Goal: Transaction & Acquisition: Obtain resource

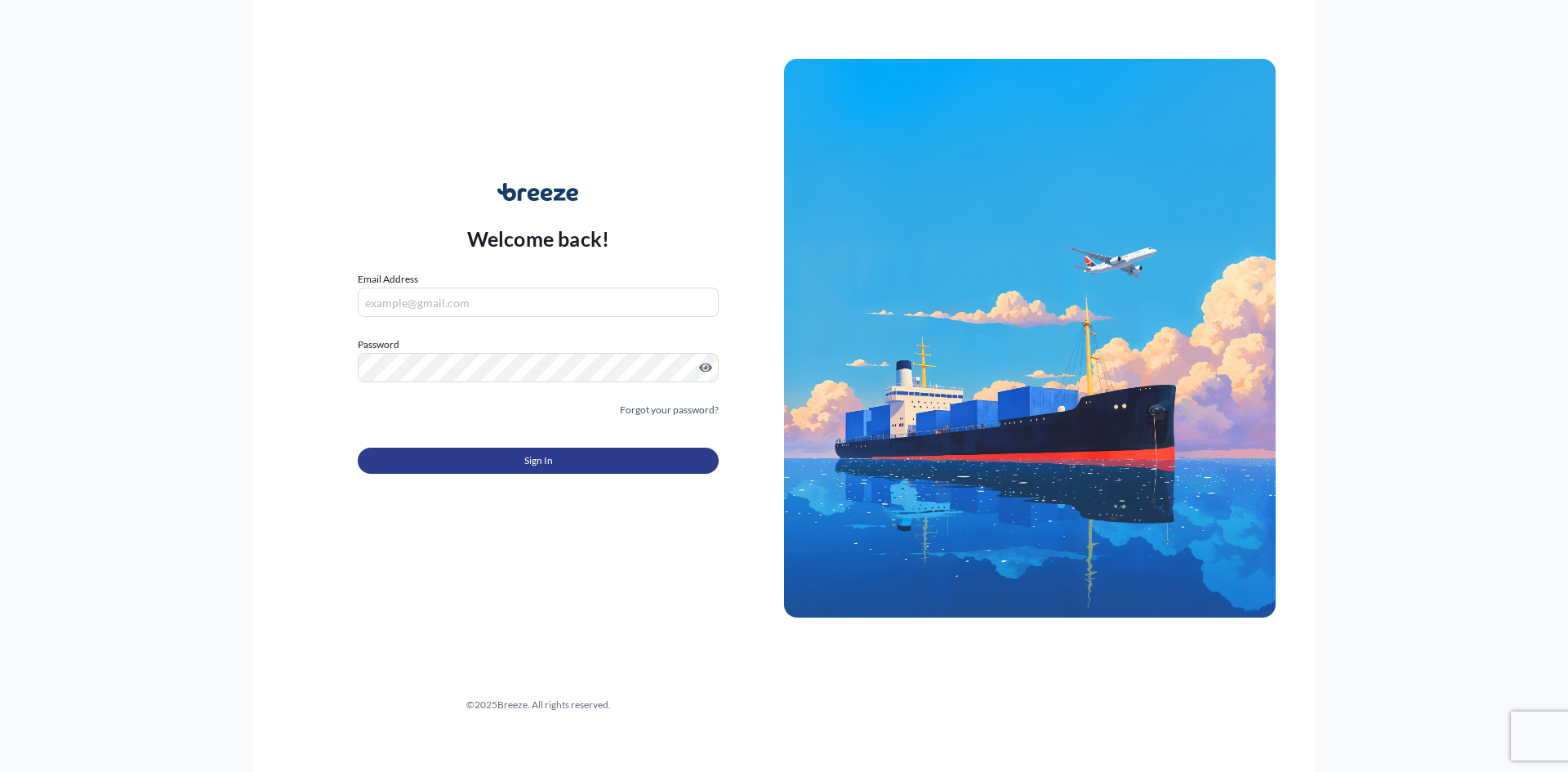
type input "[EMAIL_ADDRESS][DOMAIN_NAME]"
click at [580, 466] on button "Sign In" at bounding box center [538, 460] width 361 height 26
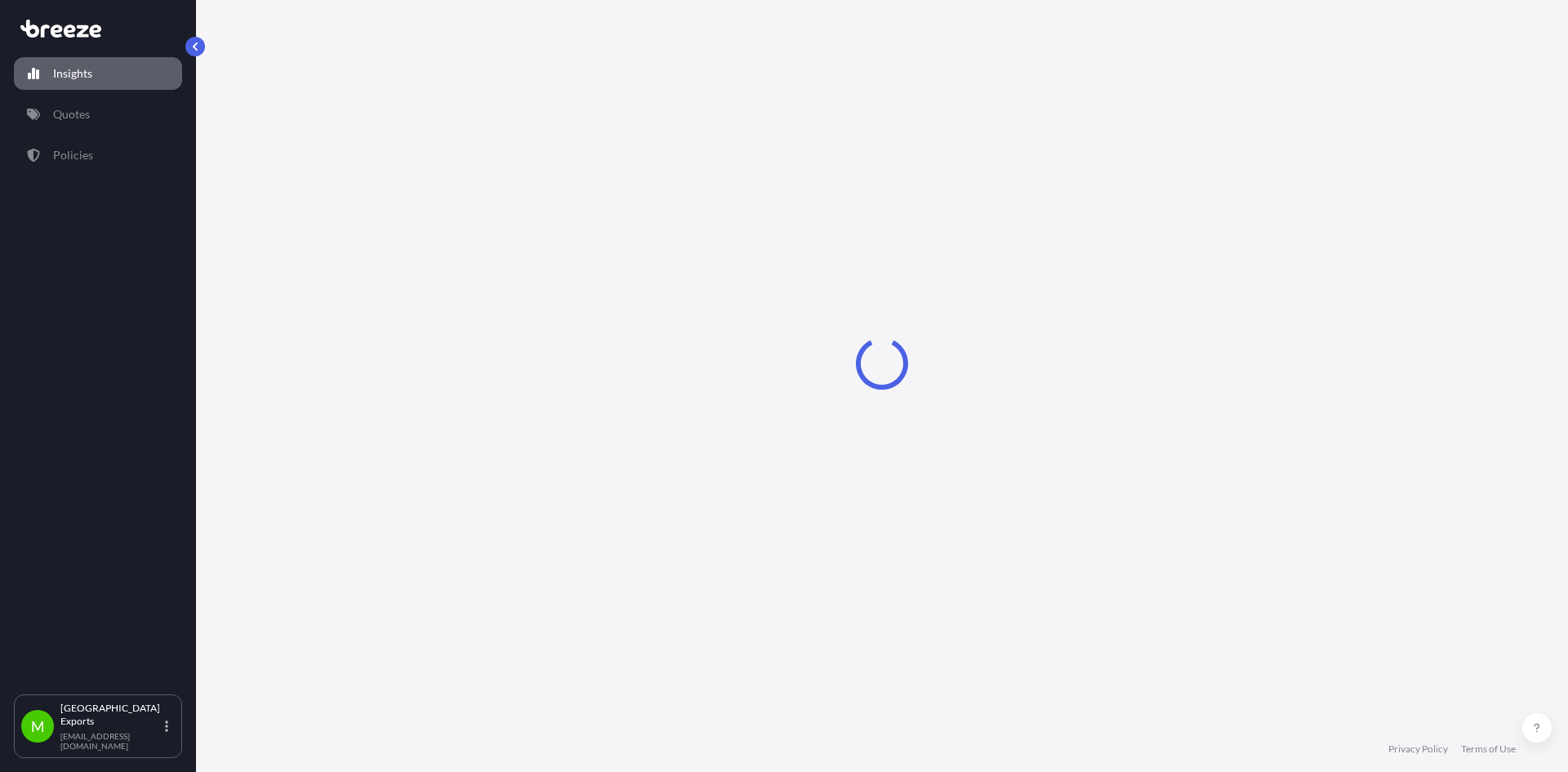
select select "2025"
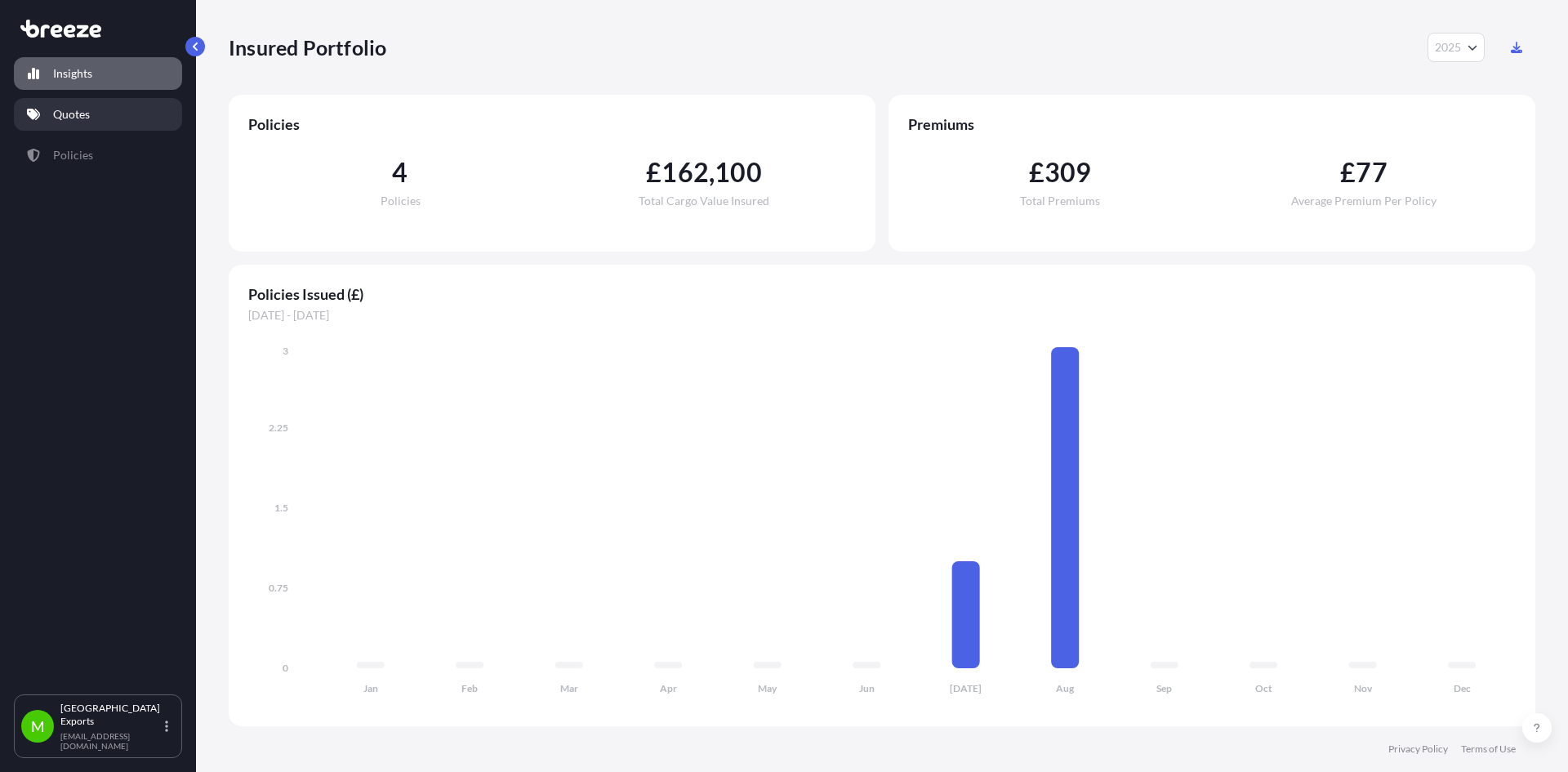
click at [55, 117] on link "Quotes" at bounding box center [98, 114] width 169 height 33
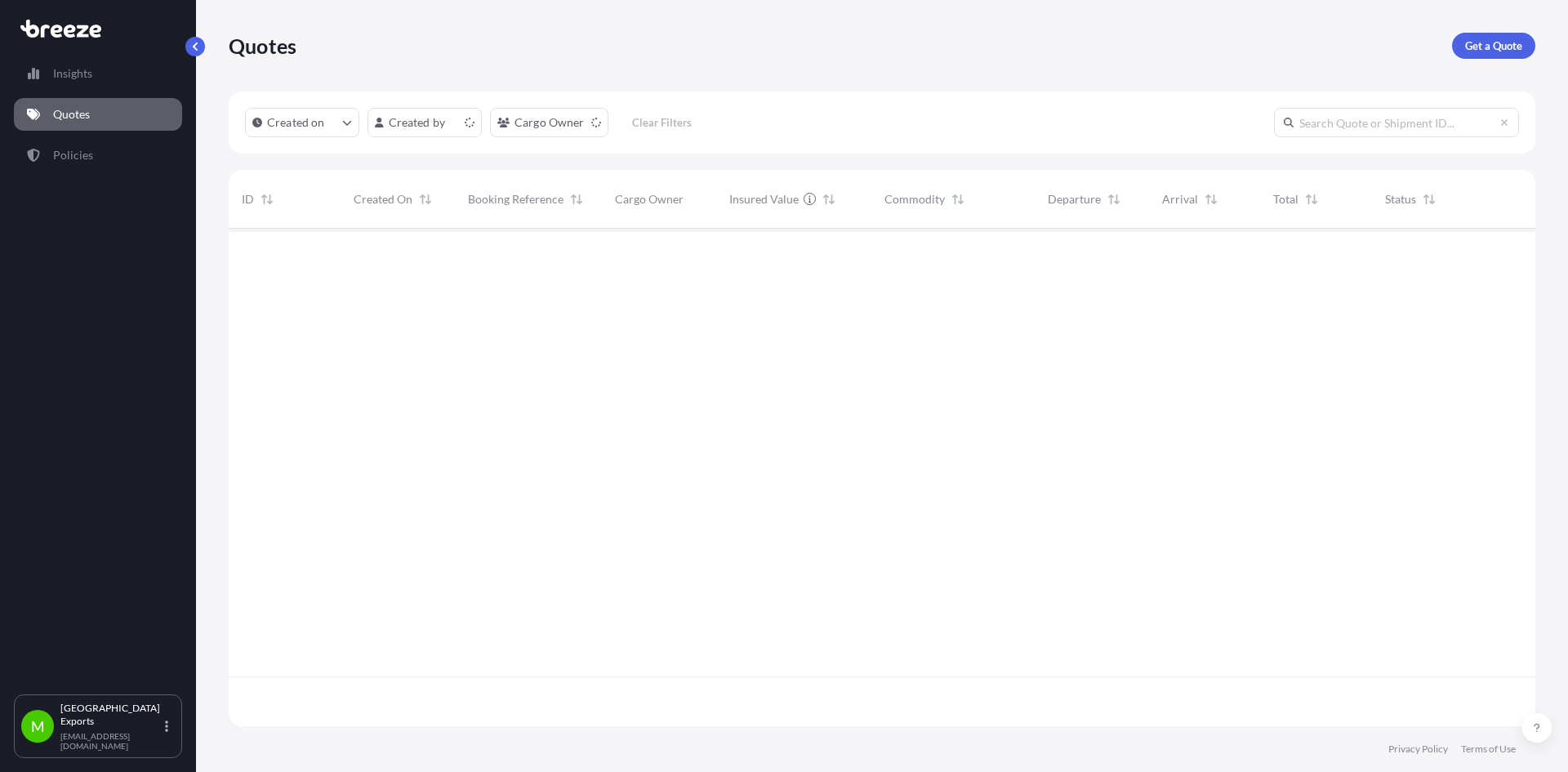
scroll to position [494, 1294]
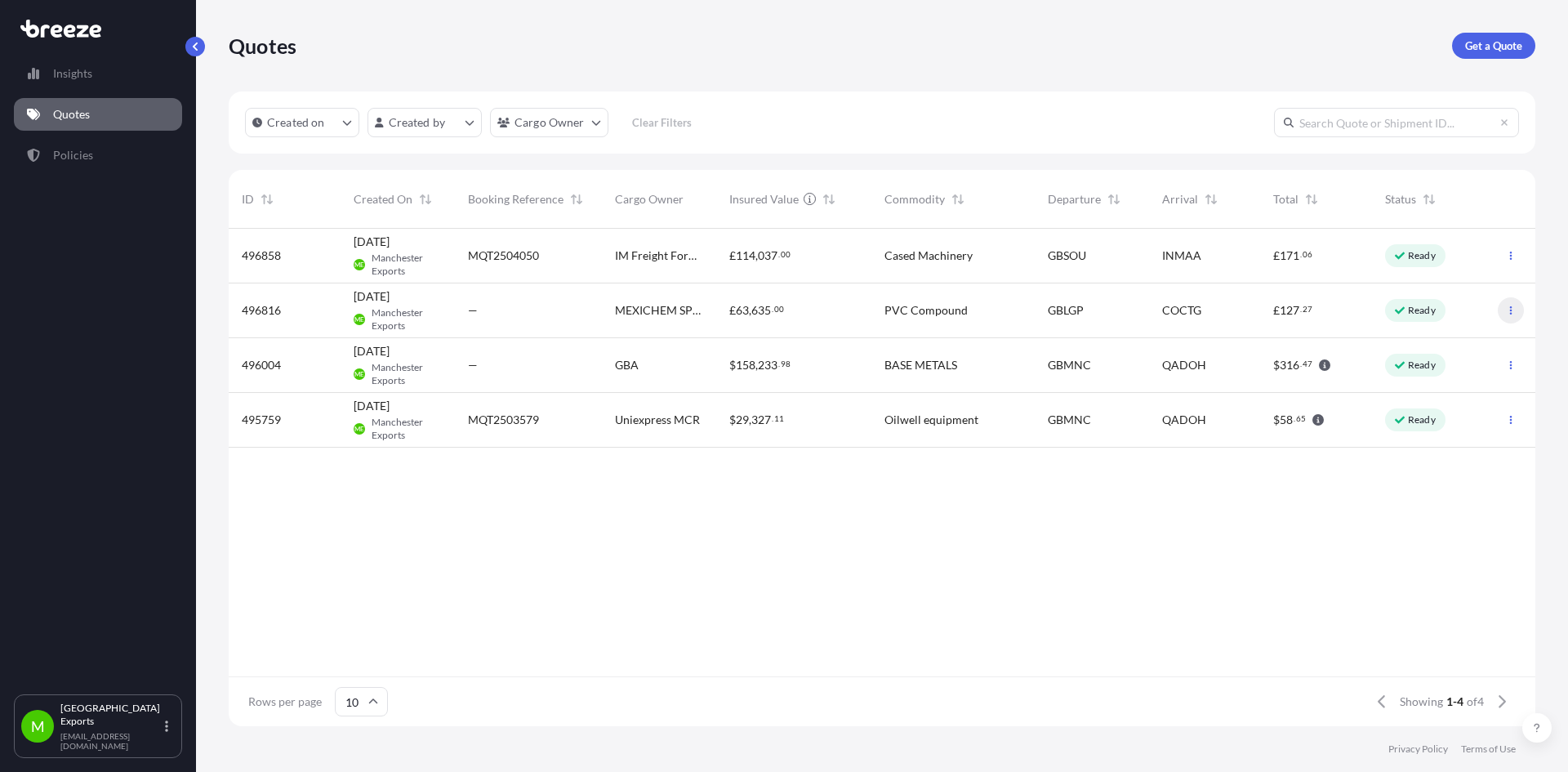
click at [1510, 312] on icon "button" at bounding box center [1510, 310] width 9 height 9
click at [1488, 37] on link "Get a Quote" at bounding box center [1493, 46] width 83 height 26
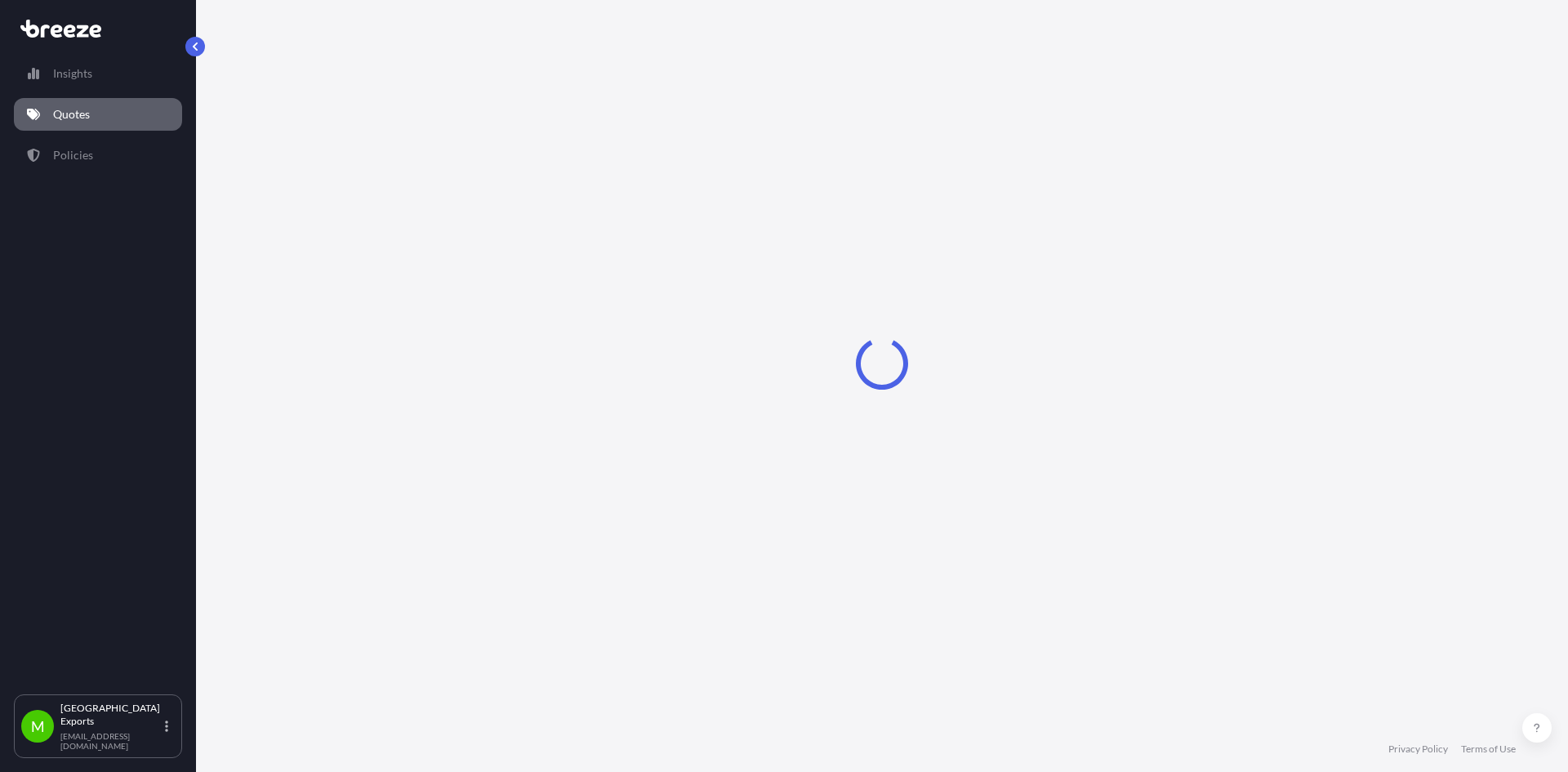
select select "Sea"
select select "1"
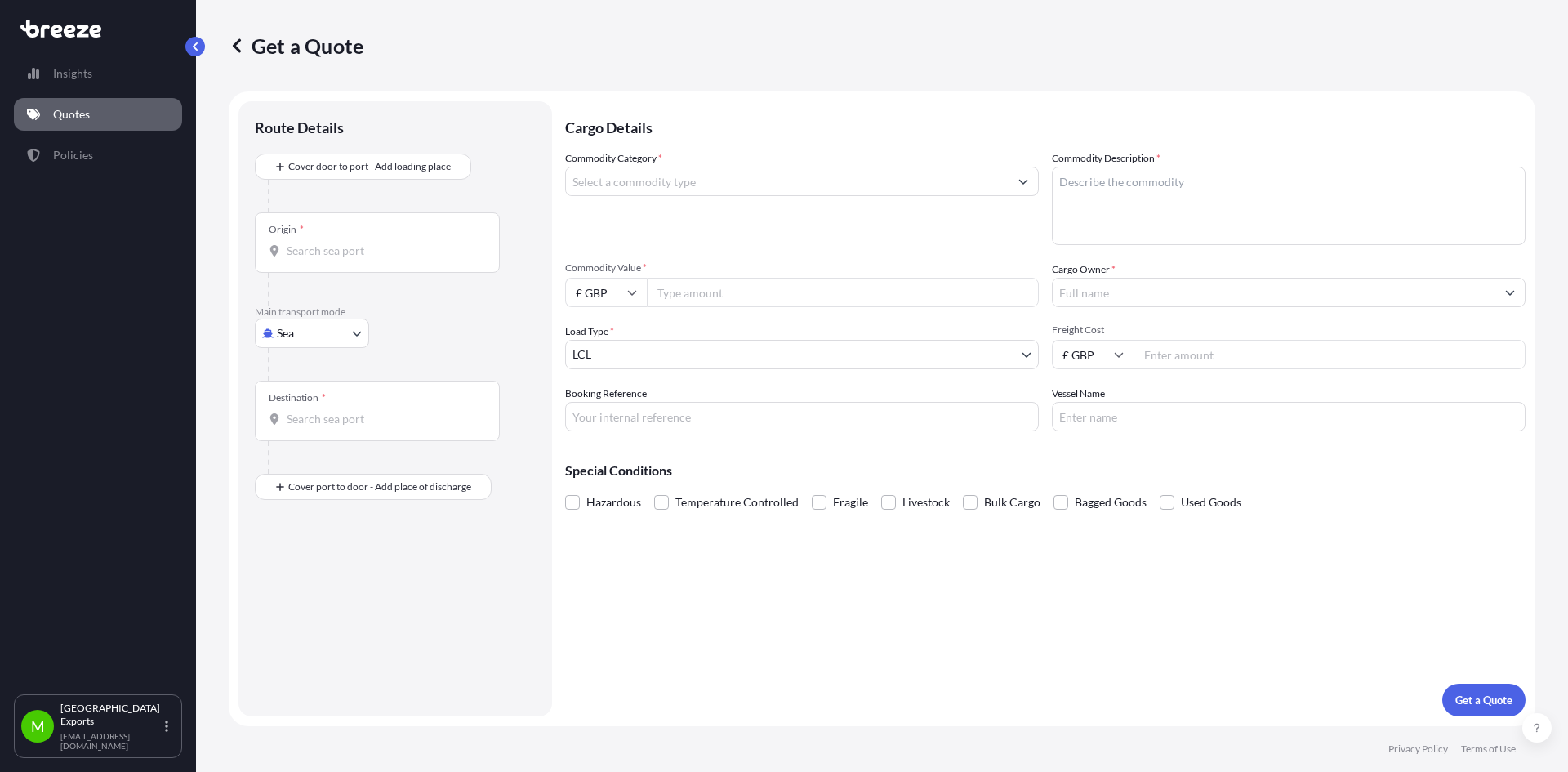
click at [759, 182] on input "Commodity Category *" at bounding box center [787, 182] width 443 height 29
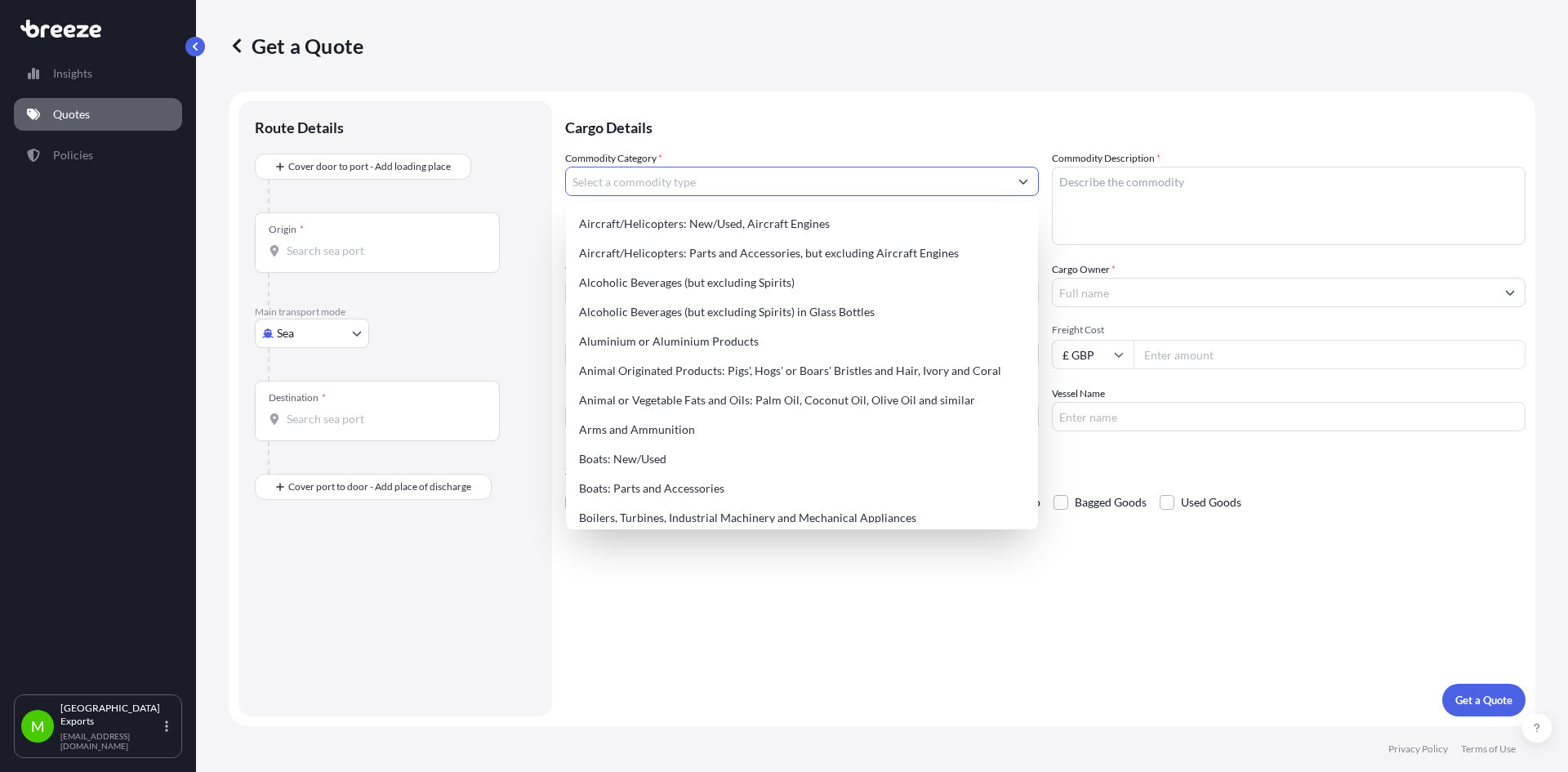
click at [759, 182] on input "Commodity Category *" at bounding box center [787, 182] width 443 height 29
type input "U"
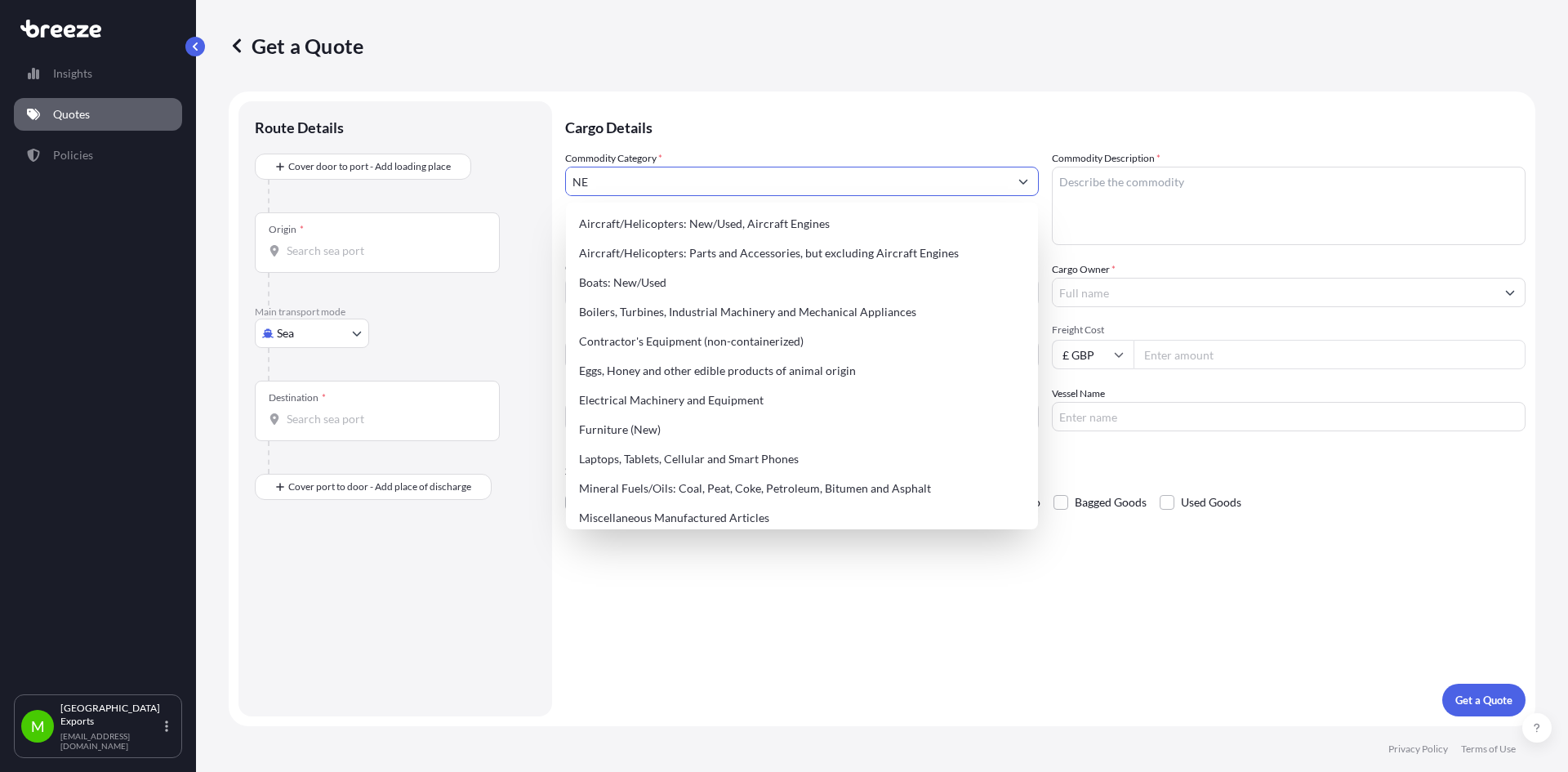
type input "N"
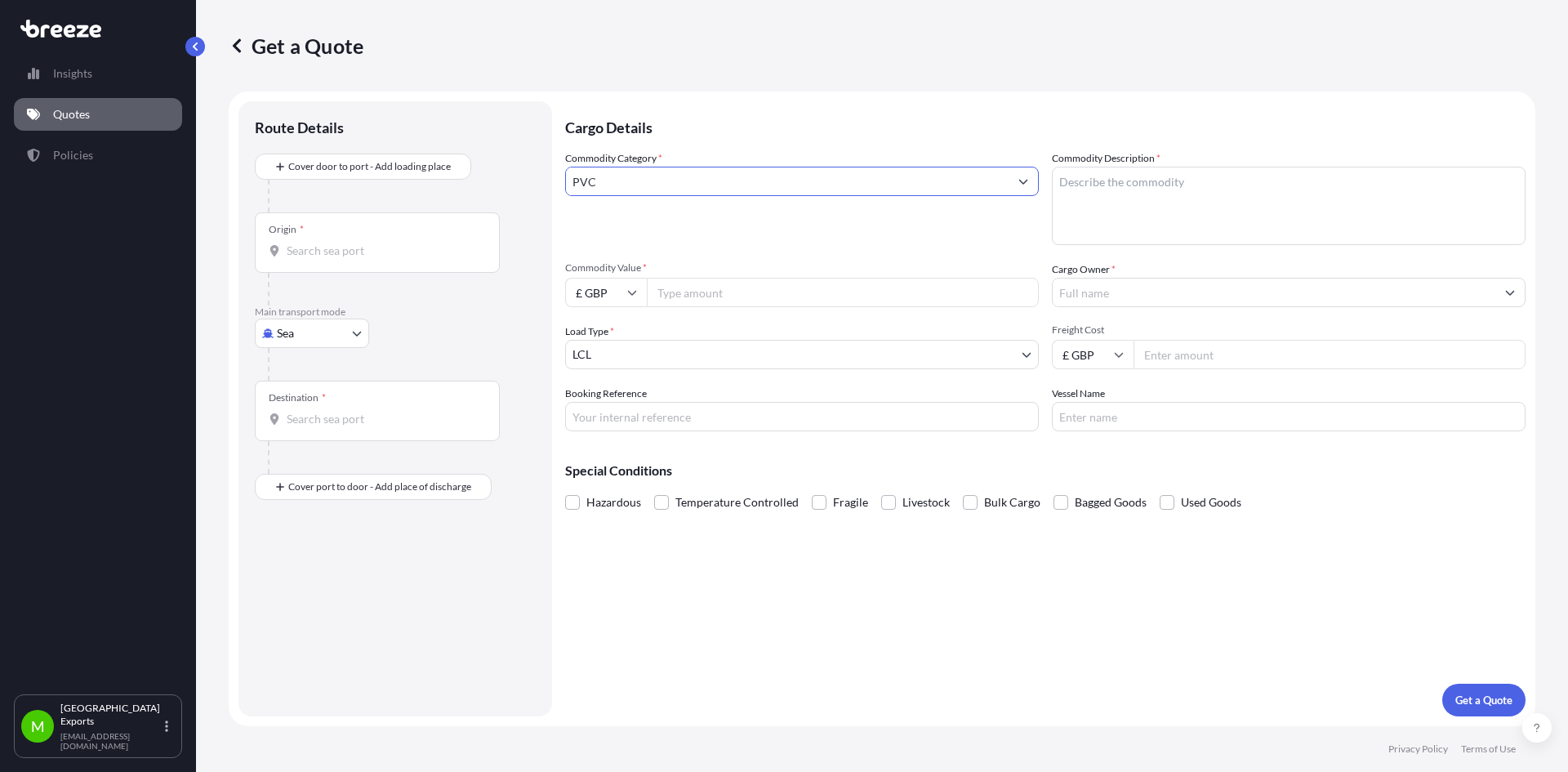
click at [1442, 684] on button "Get a Quote" at bounding box center [1484, 701] width 83 height 33
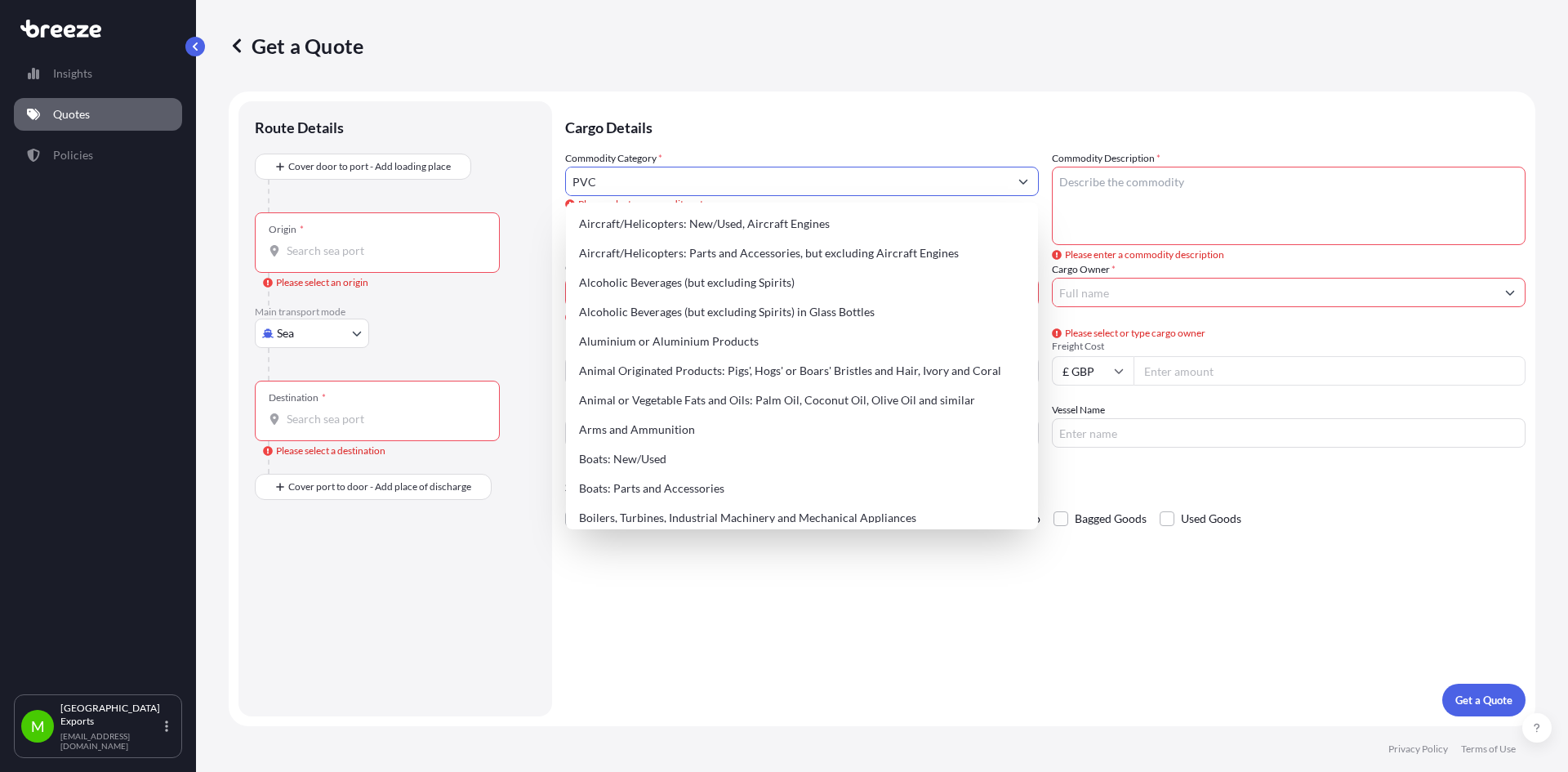
drag, startPoint x: 787, startPoint y: 179, endPoint x: 787, endPoint y: 188, distance: 9.0
click at [787, 188] on input "PVC" at bounding box center [787, 182] width 443 height 29
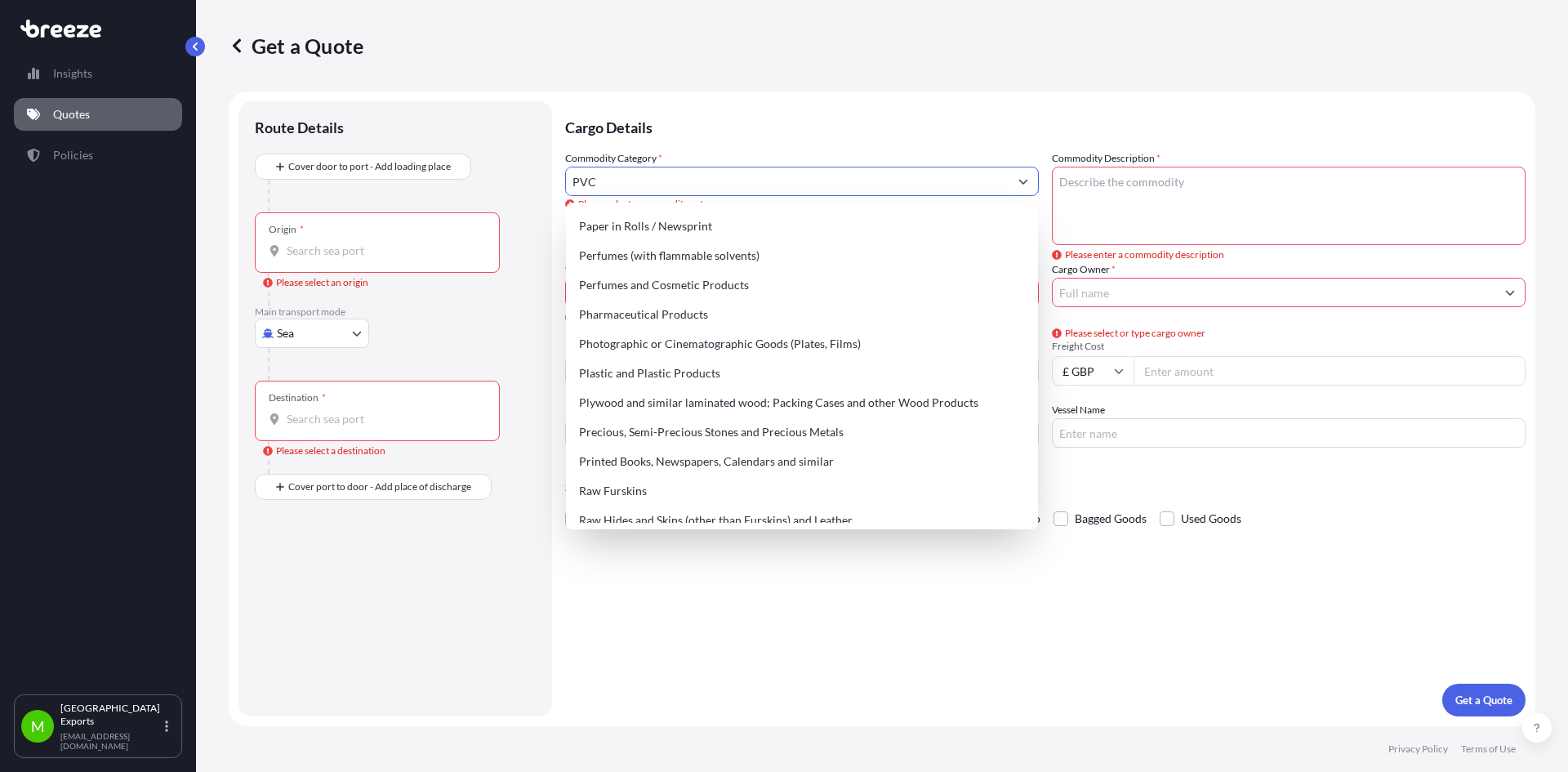
scroll to position [2860, 0]
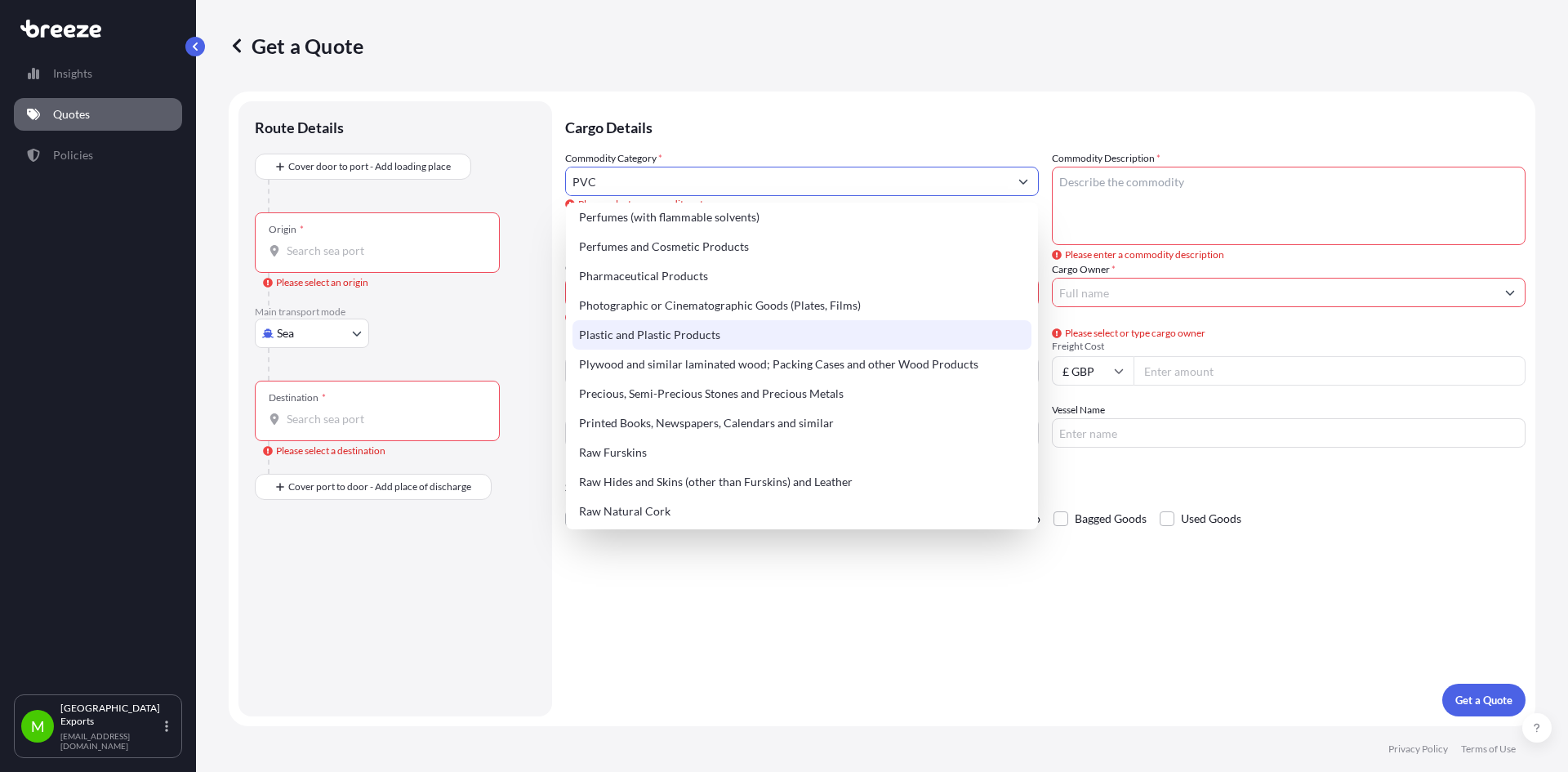
click at [676, 338] on div "Plastic and Plastic Products" at bounding box center [802, 335] width 459 height 29
type input "Plastic and Plastic Products"
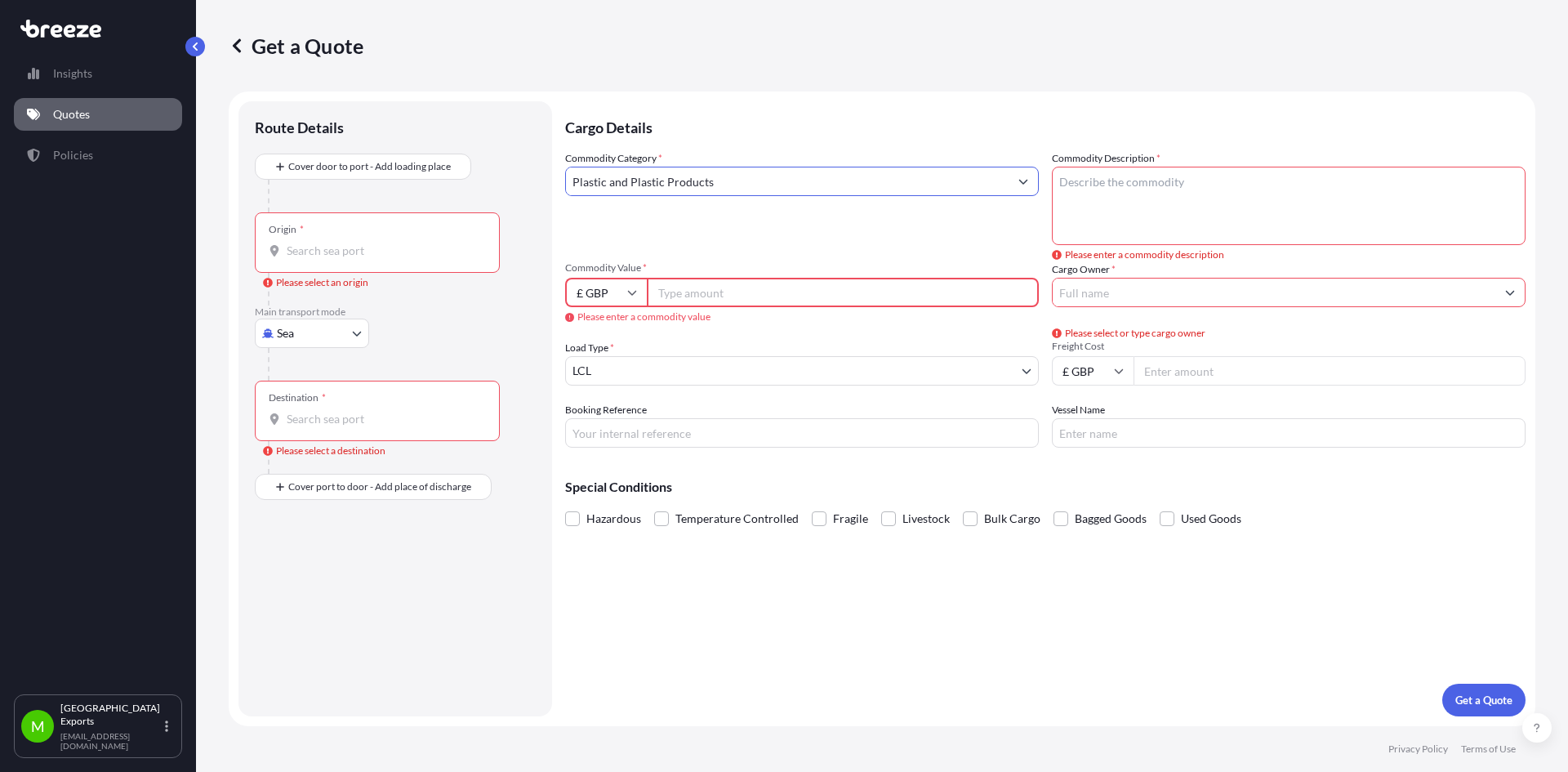
click at [1129, 184] on textarea "Commodity Description *" at bounding box center [1288, 206] width 474 height 78
type textarea "VINASTAB P4021"
click at [625, 292] on input "£ GBP" at bounding box center [606, 293] width 82 height 29
click at [600, 412] on div "$ USD" at bounding box center [606, 406] width 69 height 31
type input "$ USD"
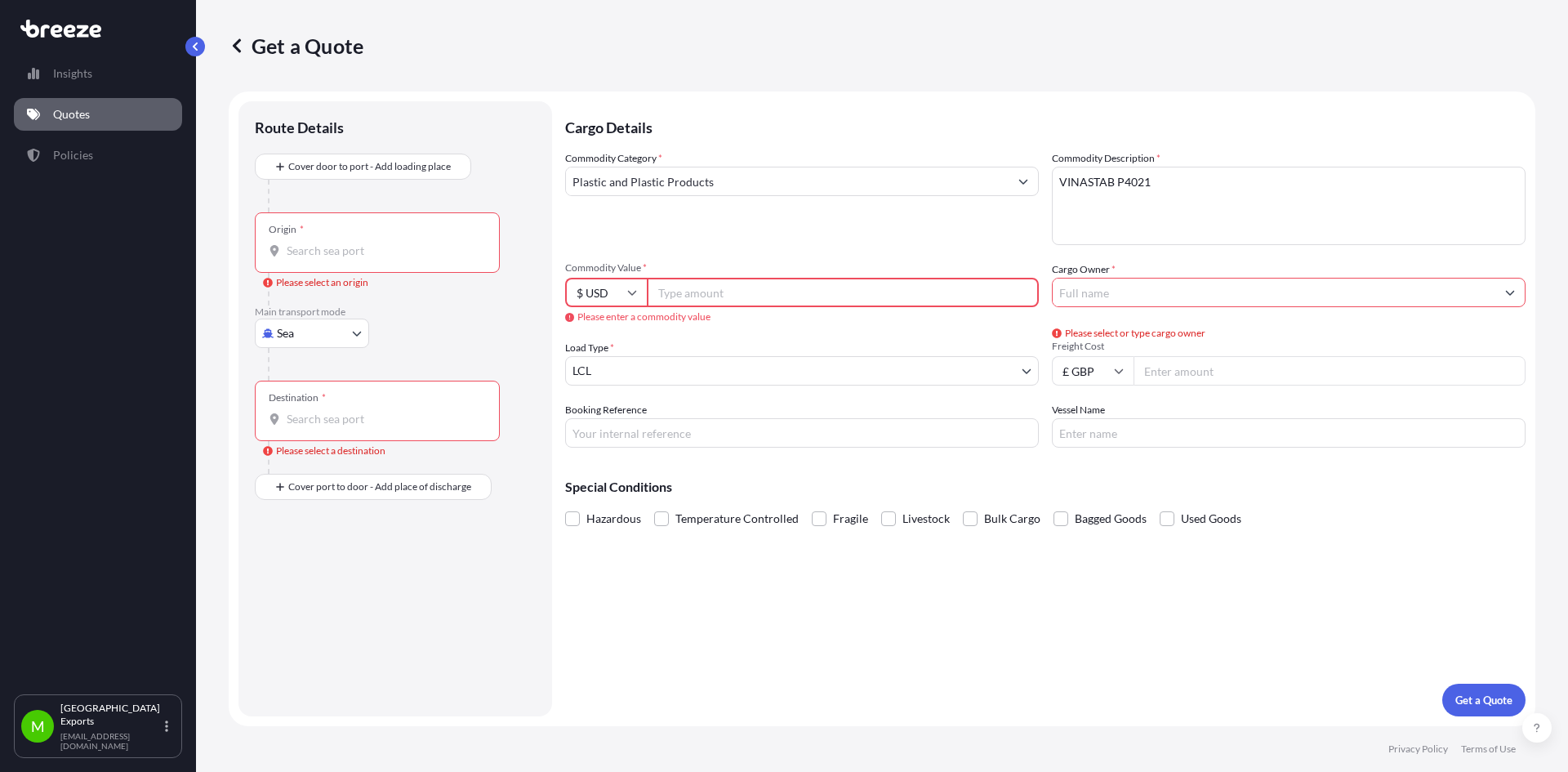
click at [690, 289] on input "Commodity Value *" at bounding box center [843, 293] width 392 height 29
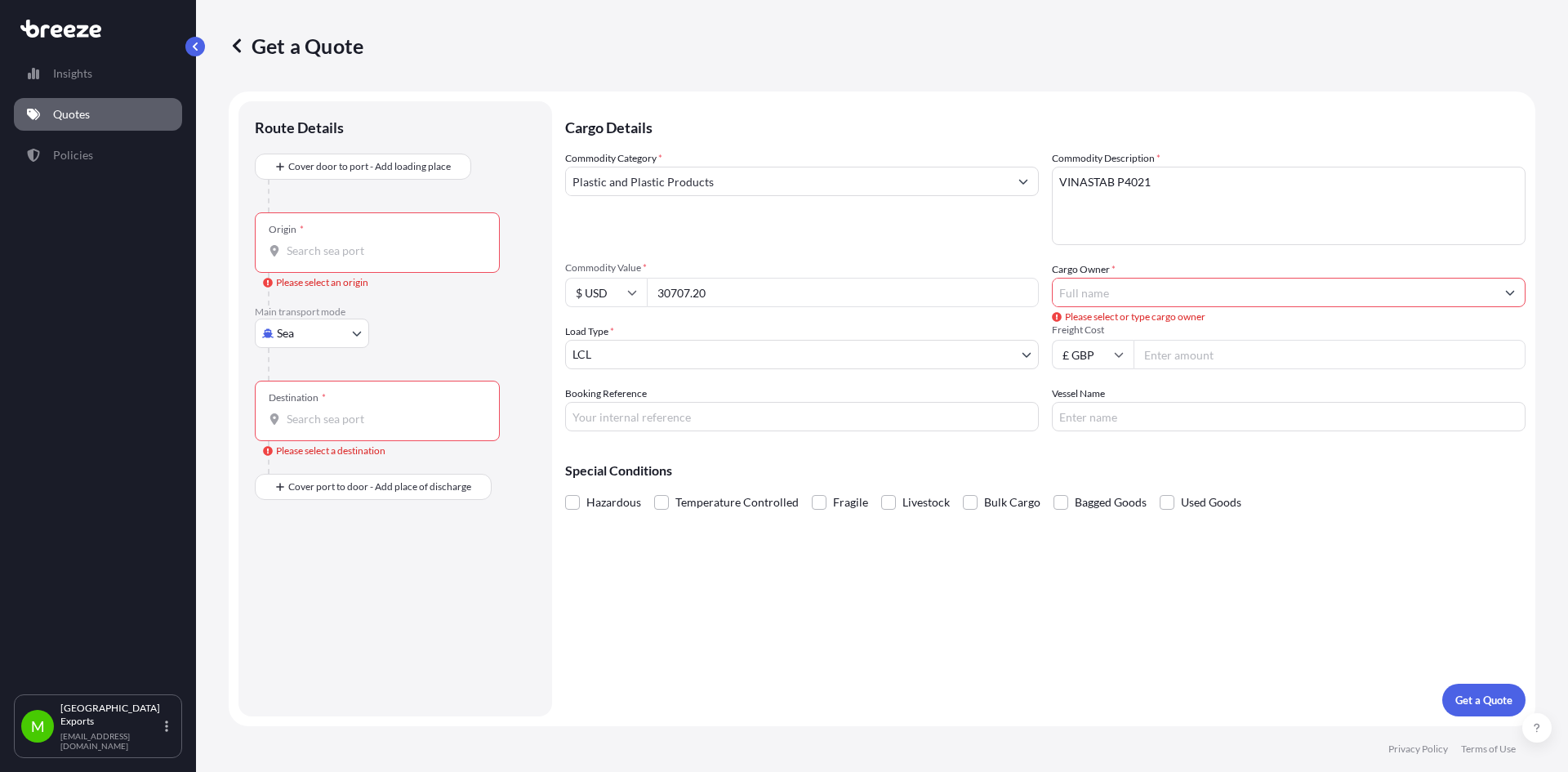
type input "30707.20"
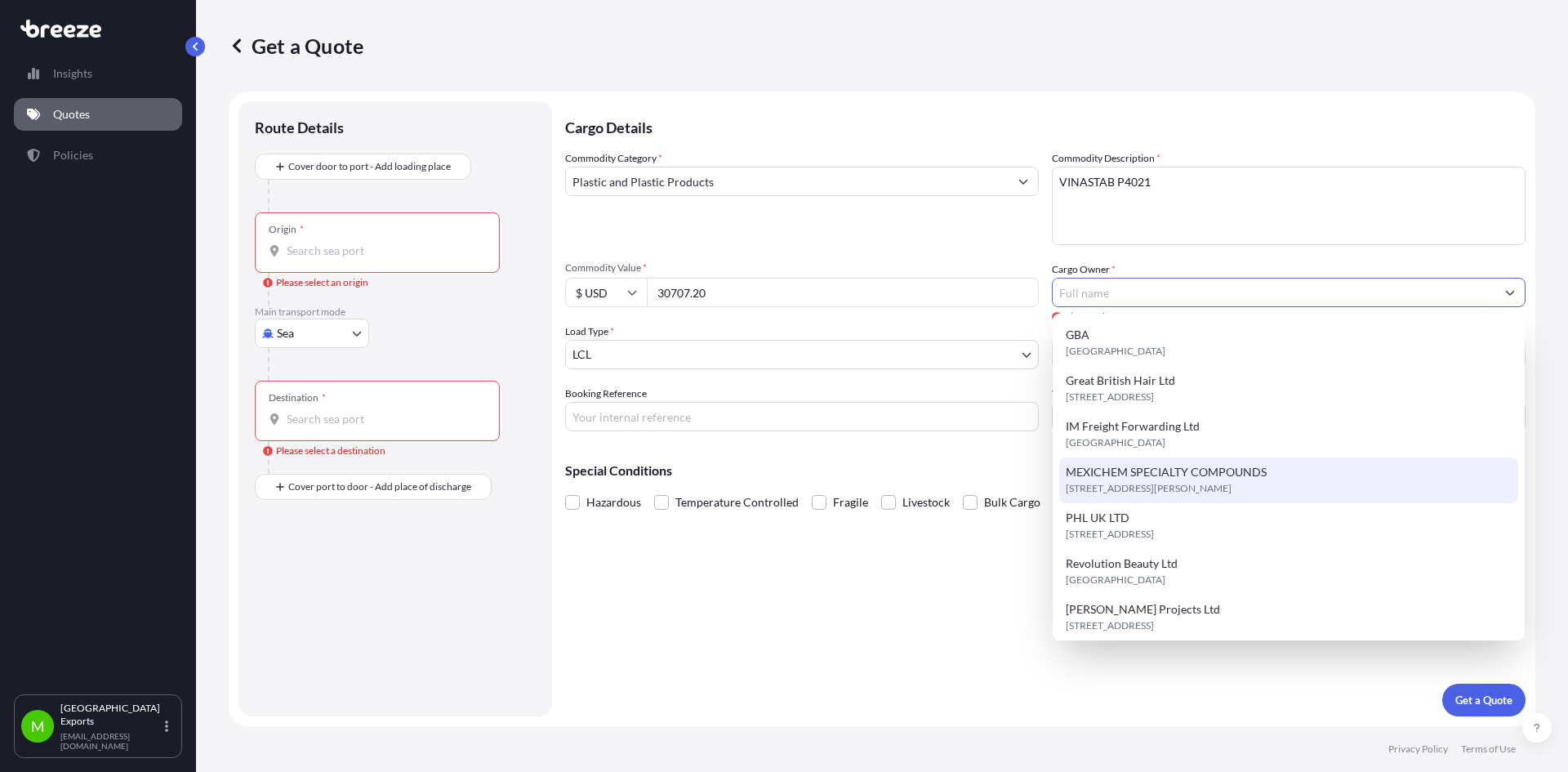
type input "MEXICHEM SPECIALTY COMPOUNDS"
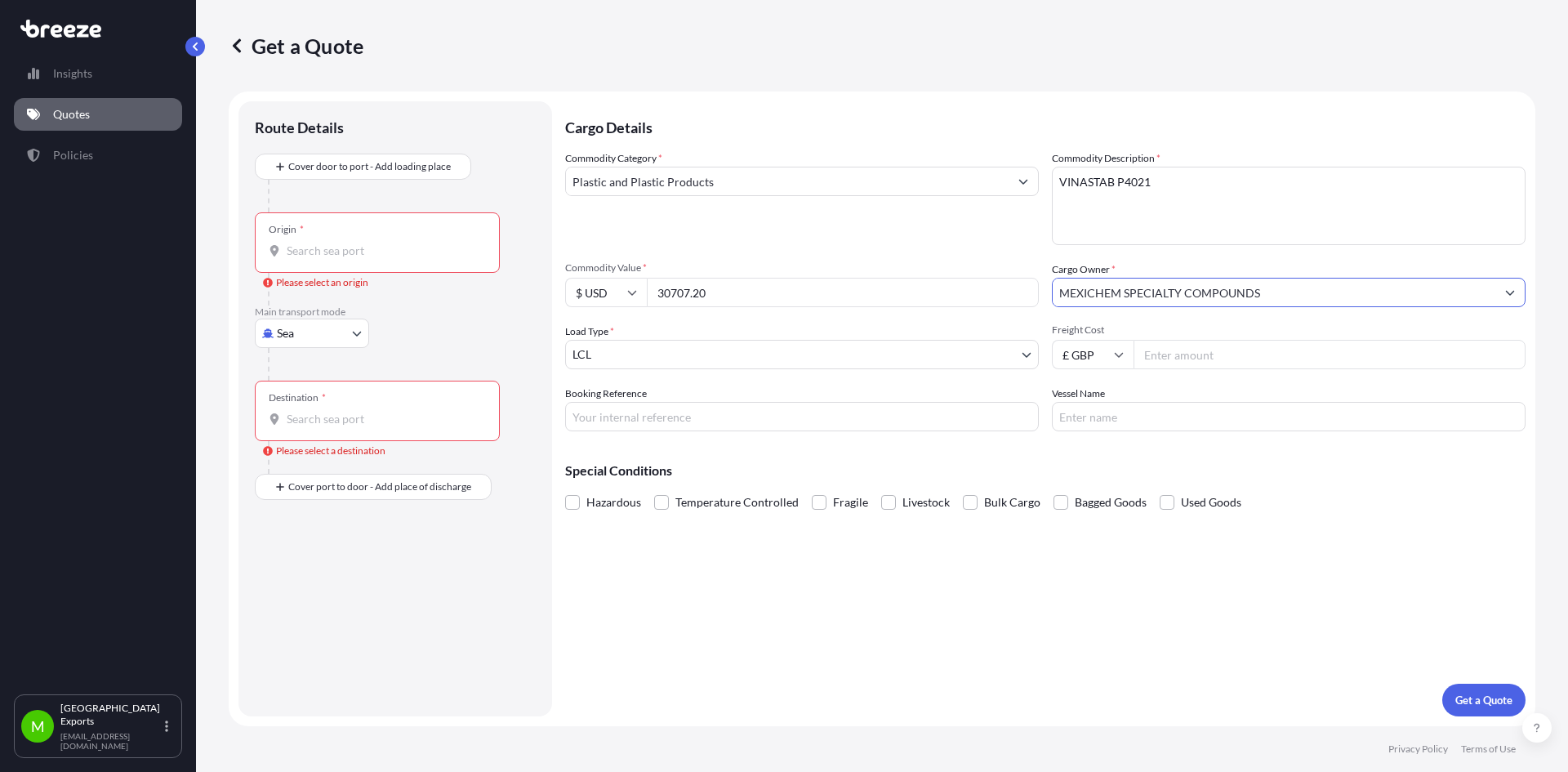
click at [668, 349] on body "8 options available. Insights Quotes Policies M Manchester Exports [EMAIL_ADDRE…" at bounding box center [784, 386] width 1568 height 772
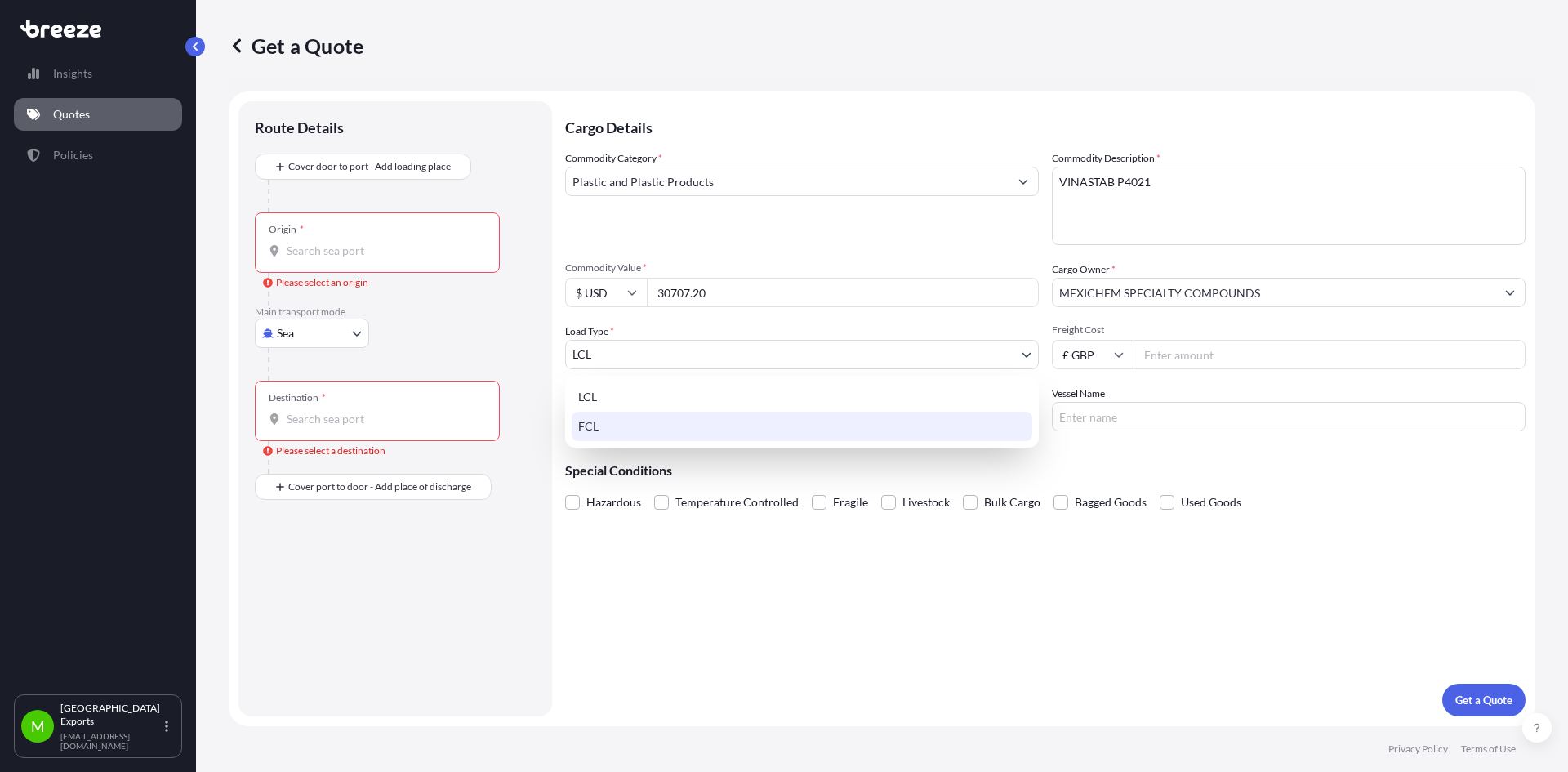
click at [609, 427] on div "FCL" at bounding box center [802, 426] width 460 height 29
select select "2"
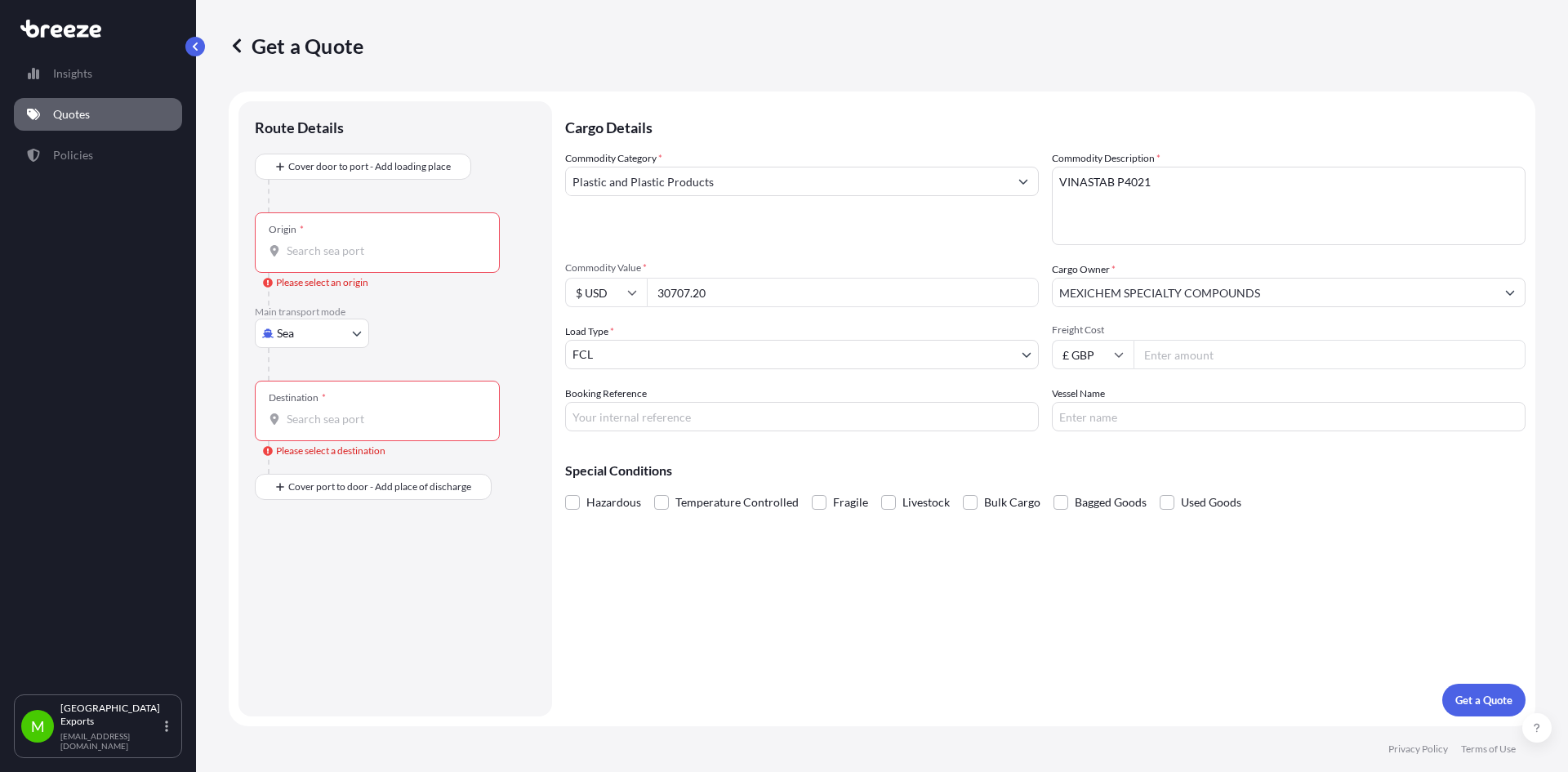
click at [1204, 361] on input "Freight Cost" at bounding box center [1330, 355] width 392 height 29
type input "2250"
click at [690, 419] on input "Booking Reference" at bounding box center [802, 417] width 474 height 29
type input "ME2501123"
type input "CMA CGM [PERSON_NAME]"
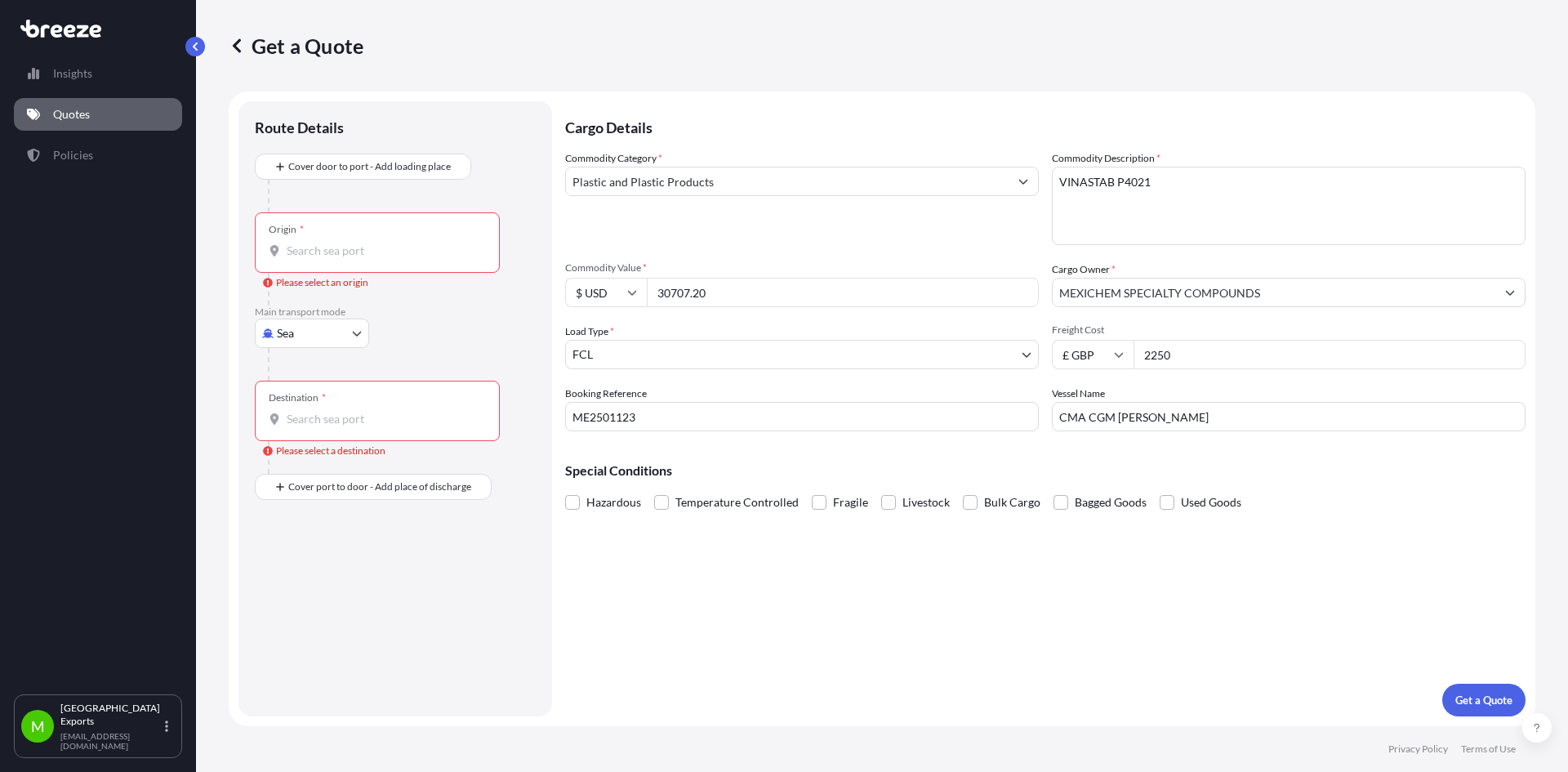
click at [333, 226] on div "Origin *" at bounding box center [377, 243] width 245 height 60
click at [333, 243] on input "Origin * Please select an origin" at bounding box center [383, 250] width 193 height 16
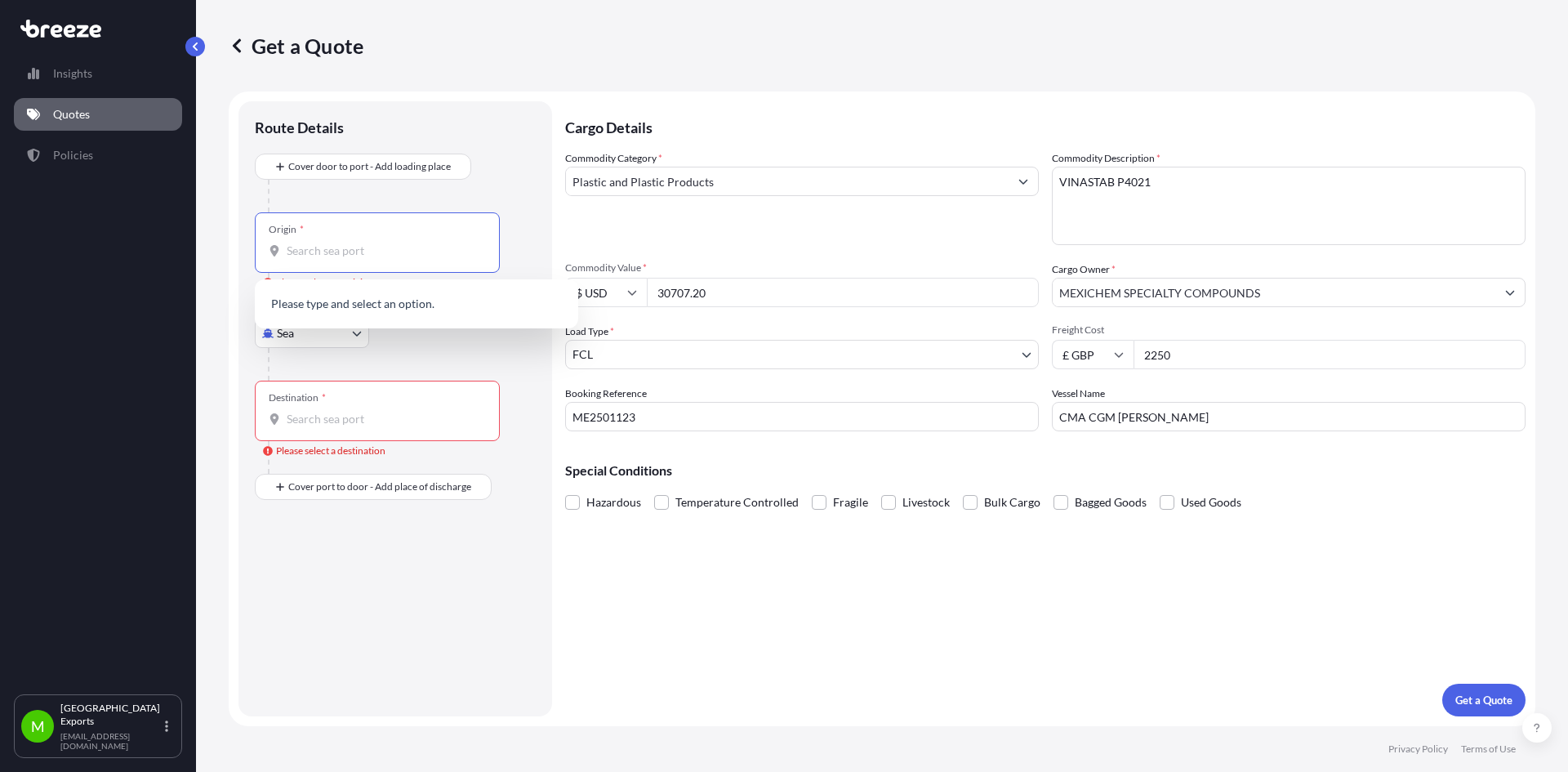
click at [329, 256] on input "Origin * Please select an origin" at bounding box center [383, 250] width 193 height 16
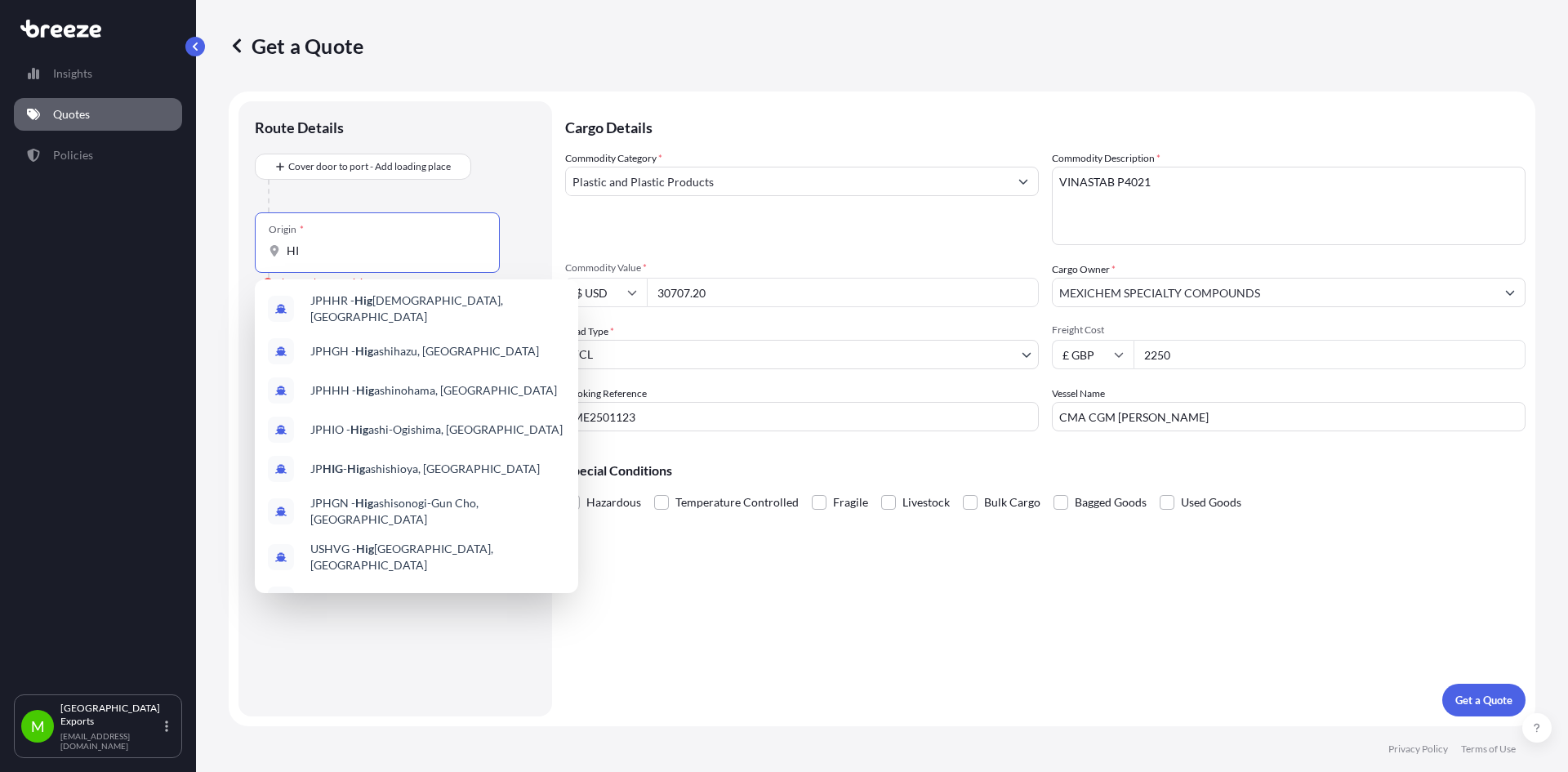
type input "H"
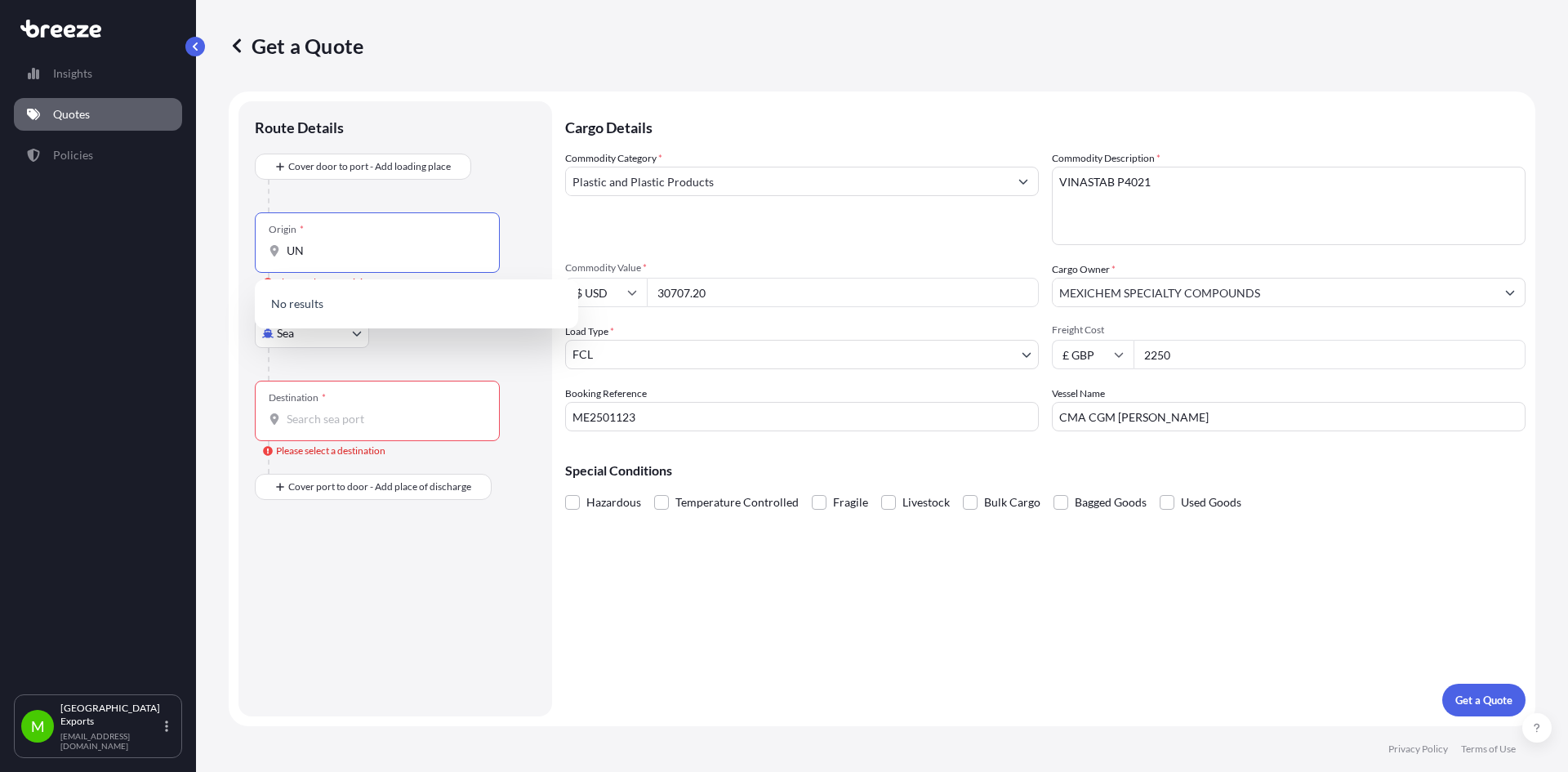
type input "U"
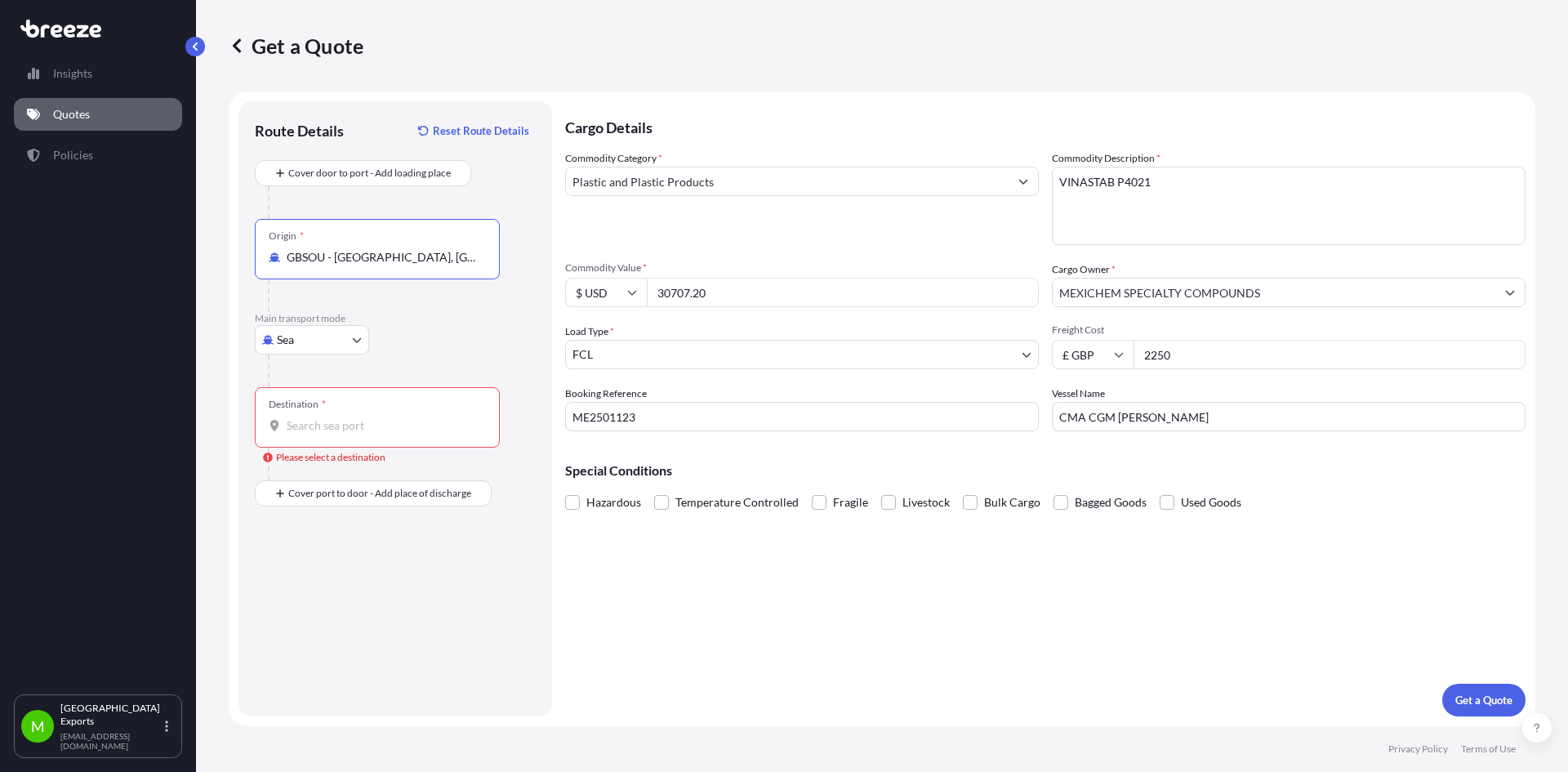
type input "GBSOU - [GEOGRAPHIC_DATA], [GEOGRAPHIC_DATA]"
click at [322, 422] on input "Destination * Please select a destination" at bounding box center [383, 425] width 193 height 16
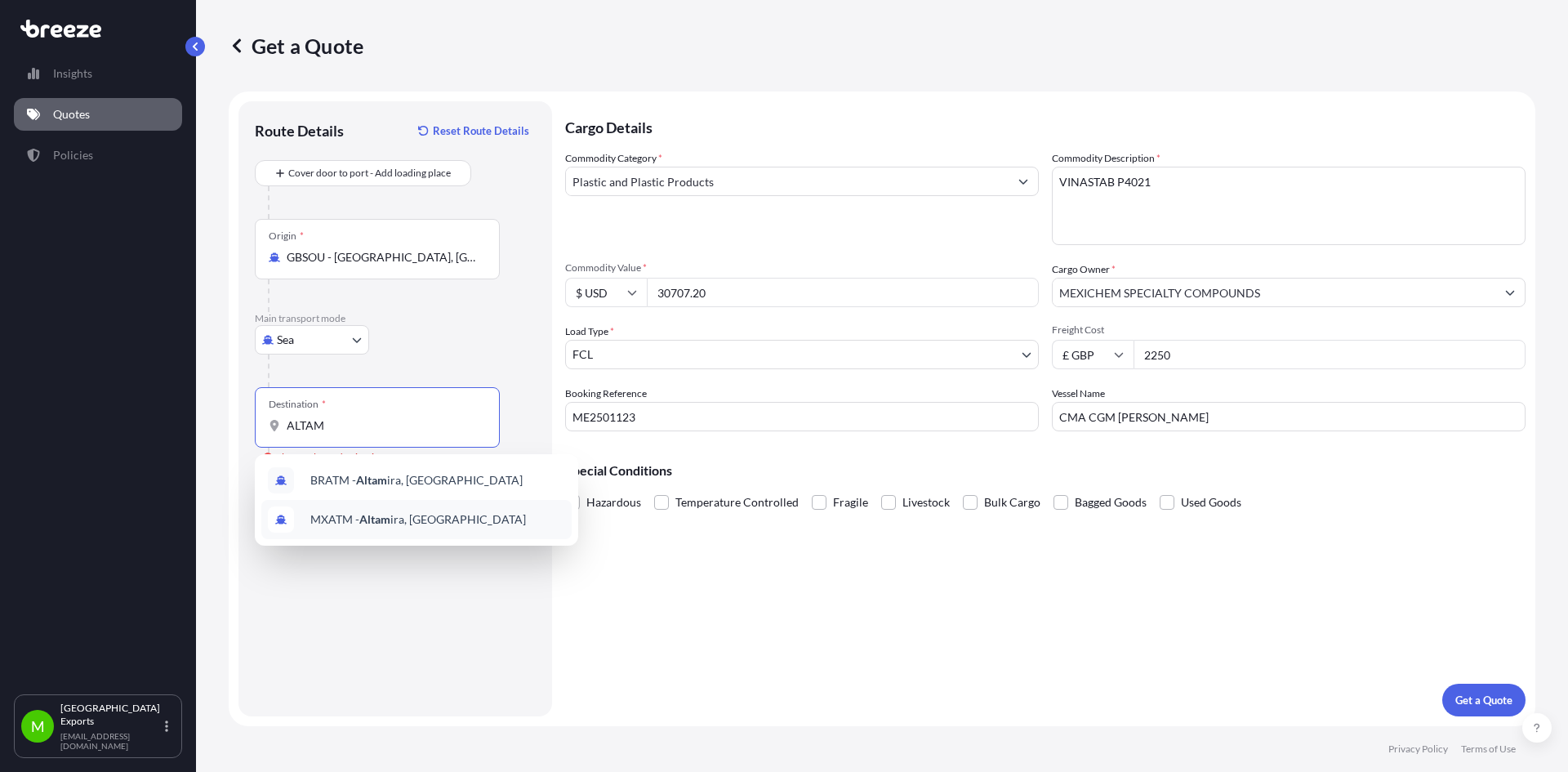
click at [326, 515] on span "MXATM - [PERSON_NAME], [GEOGRAPHIC_DATA]" at bounding box center [418, 519] width 216 height 16
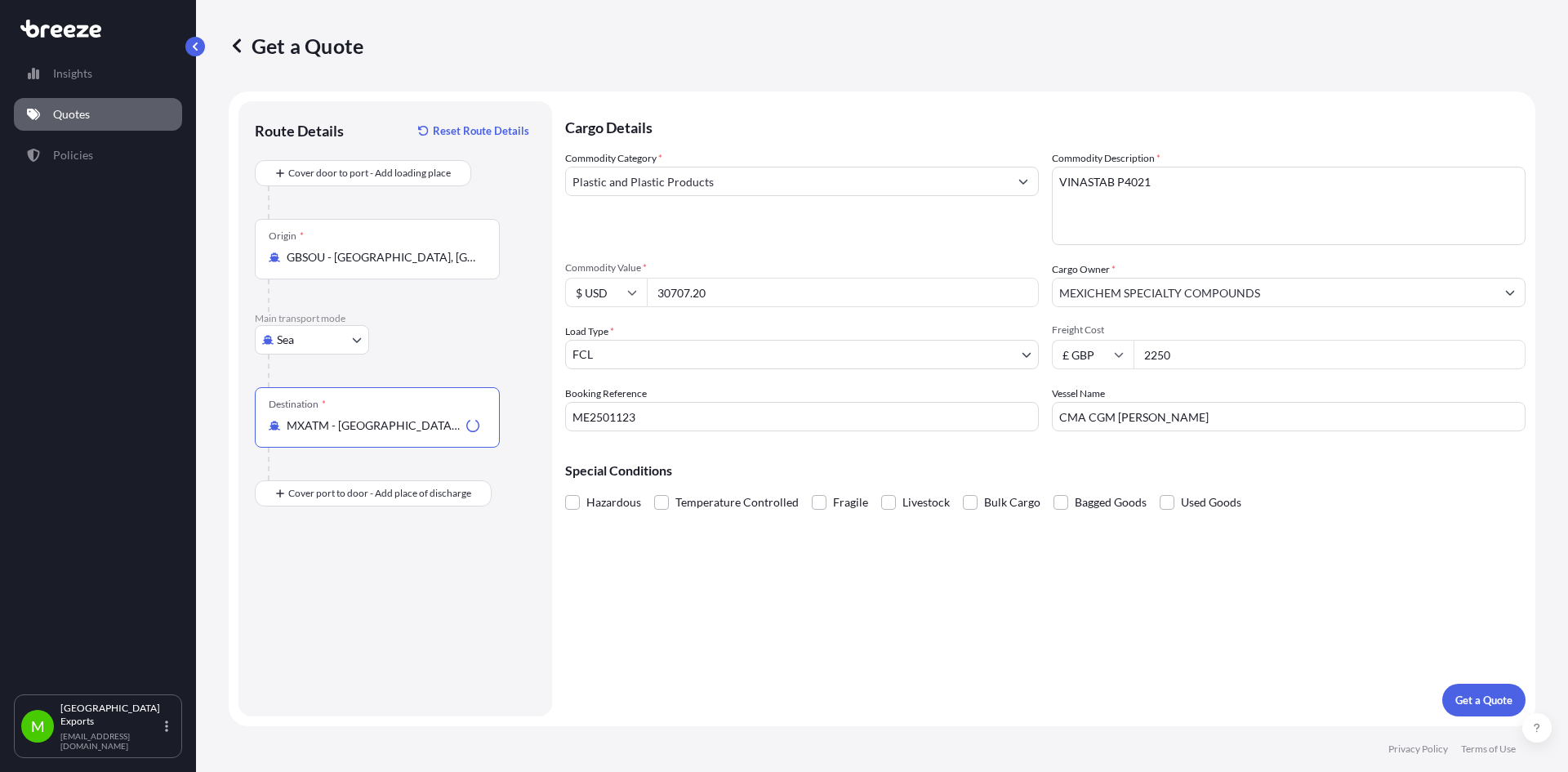
type input "MXATM - [GEOGRAPHIC_DATA], [GEOGRAPHIC_DATA]"
click at [379, 586] on div "Route Details Reset Route Details Cover door to port - Add loading place Place …" at bounding box center [395, 409] width 281 height 583
click at [1485, 706] on p "Get a Quote" at bounding box center [1484, 700] width 57 height 16
click at [1492, 700] on p "Get a Quote" at bounding box center [1484, 700] width 57 height 16
click at [1210, 211] on textarea "VINASTAB P4021" at bounding box center [1288, 206] width 474 height 78
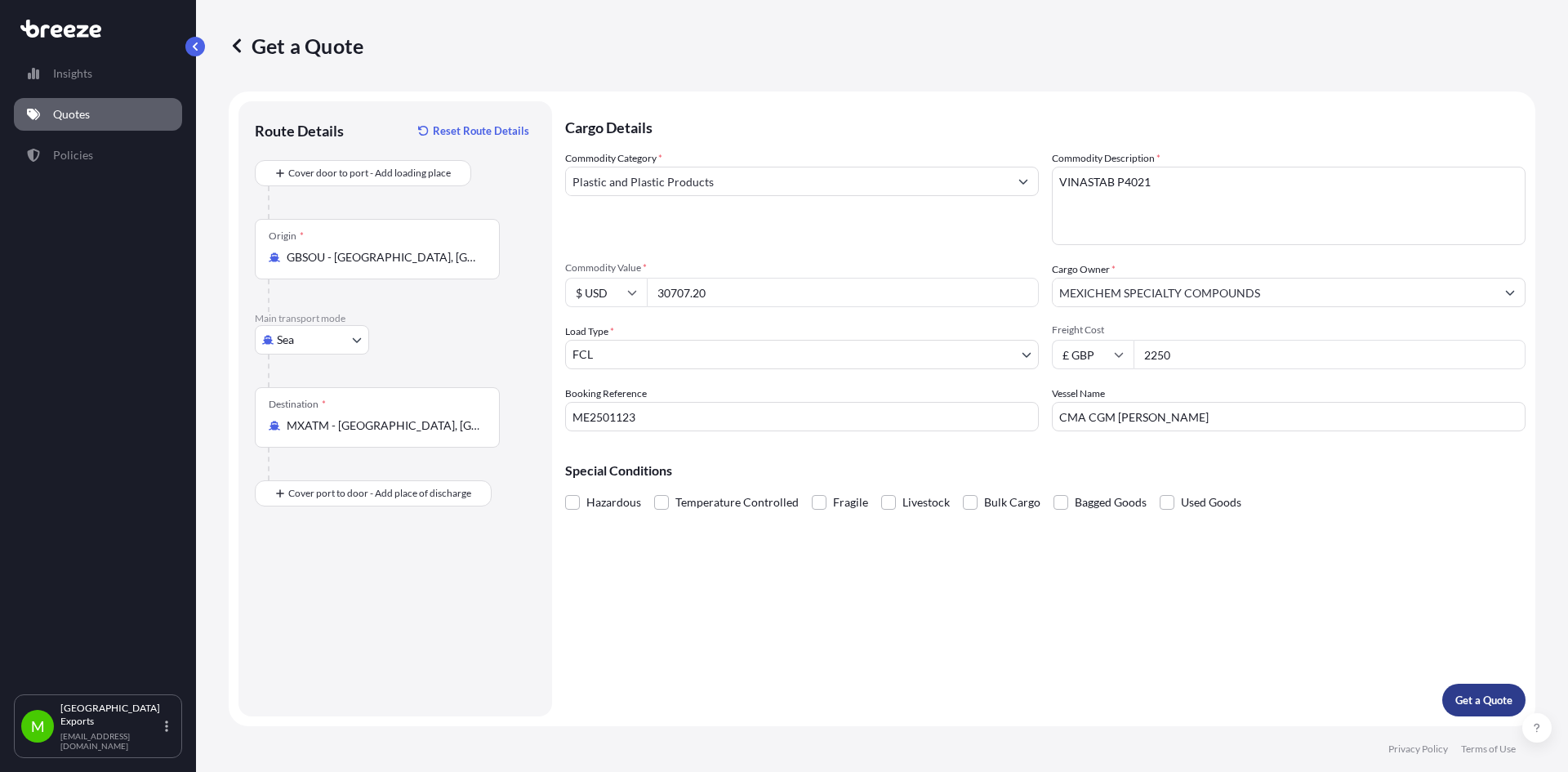
click at [1481, 698] on p "Get a Quote" at bounding box center [1484, 700] width 57 height 16
click at [903, 608] on div "Cargo Details Commodity Category * Plastic and Plastic Products Commodity Descr…" at bounding box center [1045, 409] width 960 height 615
click at [831, 410] on input "ME2501123" at bounding box center [802, 417] width 474 height 29
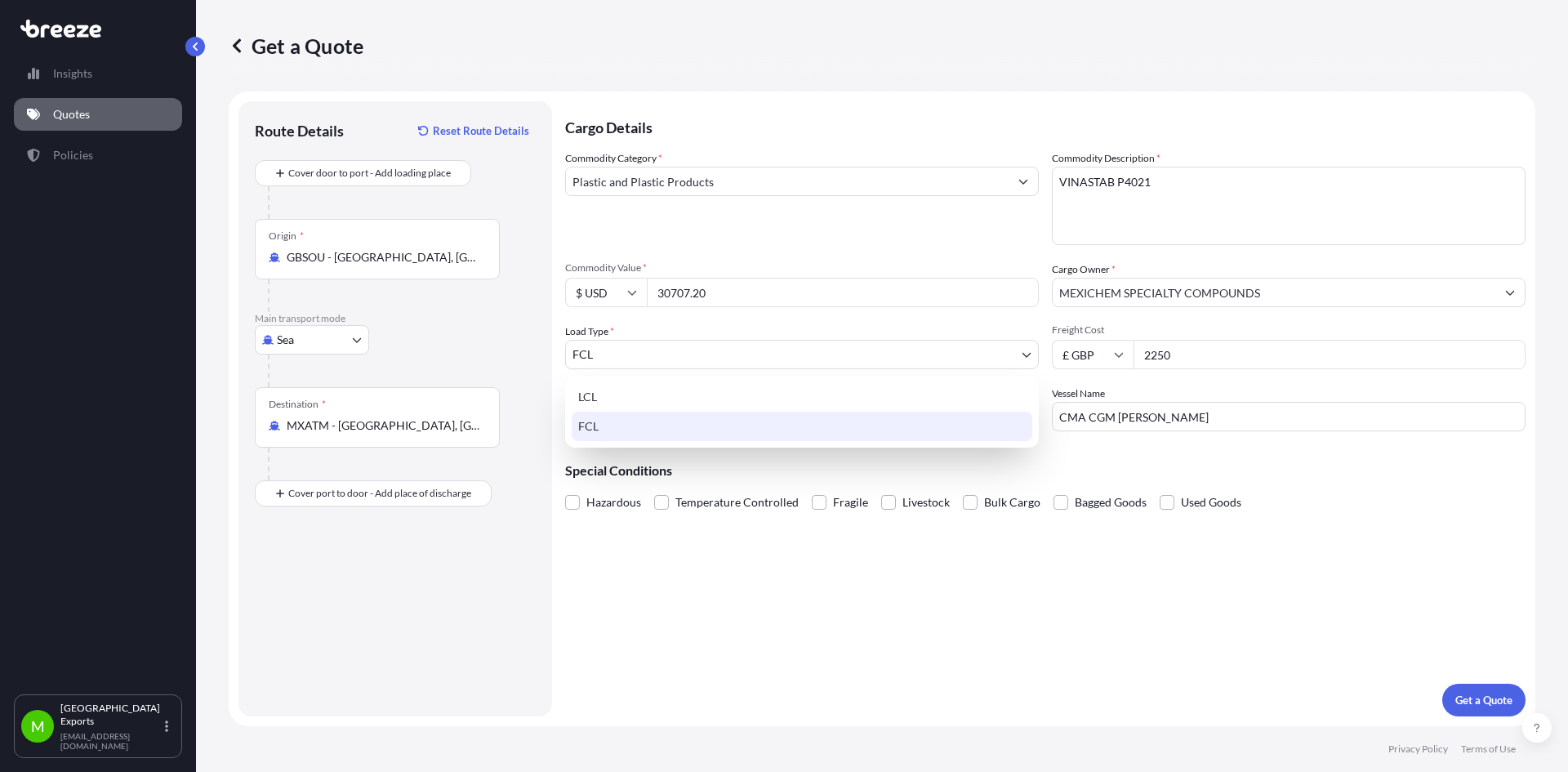
click at [833, 350] on body "Insights Quotes Policies M Manchester Exports [EMAIL_ADDRESS][DOMAIN_NAME] Get …" at bounding box center [784, 386] width 1568 height 772
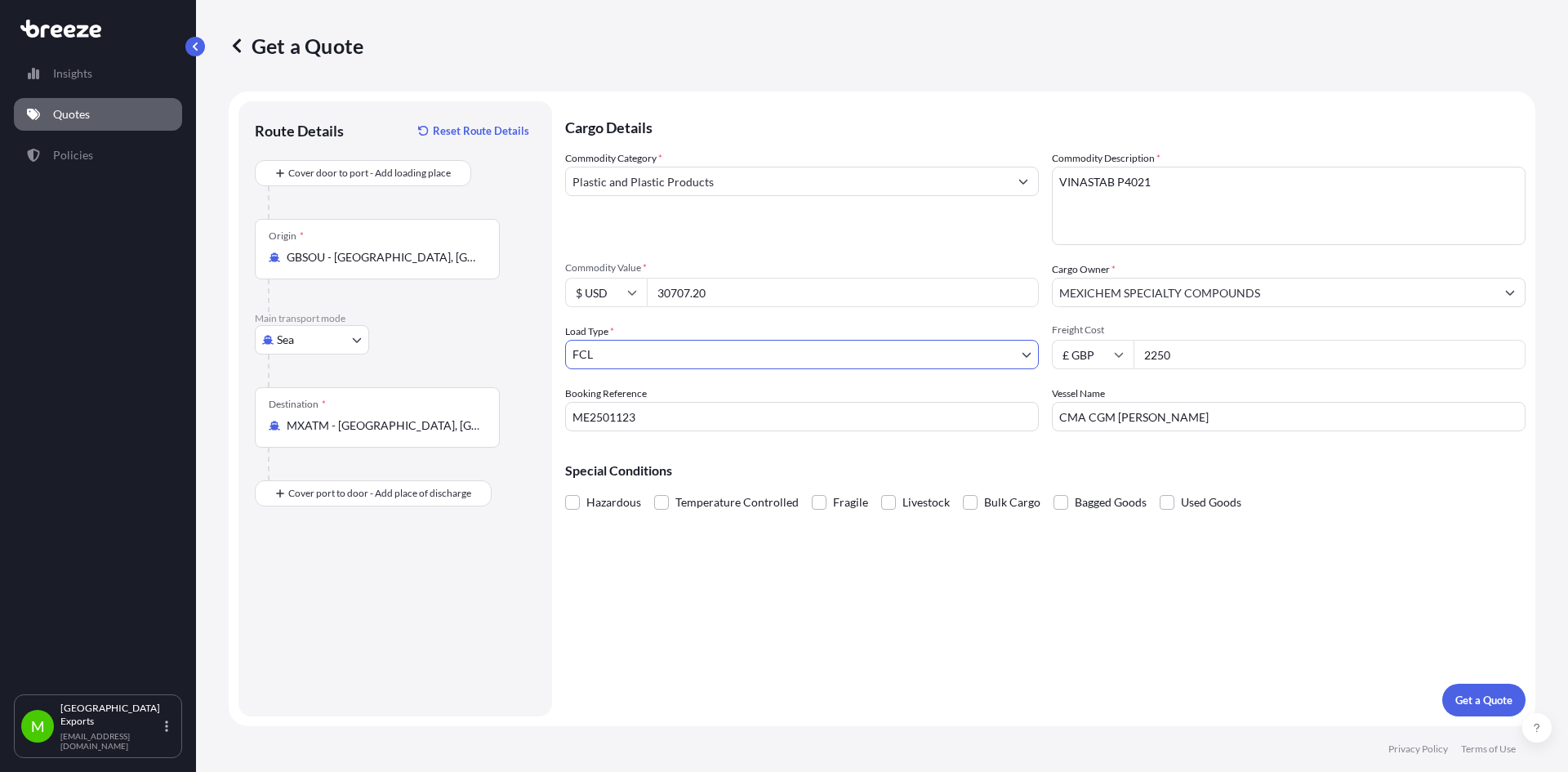
click at [815, 234] on div "Commodity Category * Plastic and Plastic Products" at bounding box center [802, 198] width 474 height 95
click at [798, 635] on div "Cargo Details Commodity Category * Plastic and Plastic Products Commodity Descr…" at bounding box center [1045, 409] width 960 height 615
click at [1501, 706] on p "Get a Quote" at bounding box center [1484, 700] width 57 height 16
click at [1495, 705] on p "Get a Quote" at bounding box center [1484, 700] width 57 height 16
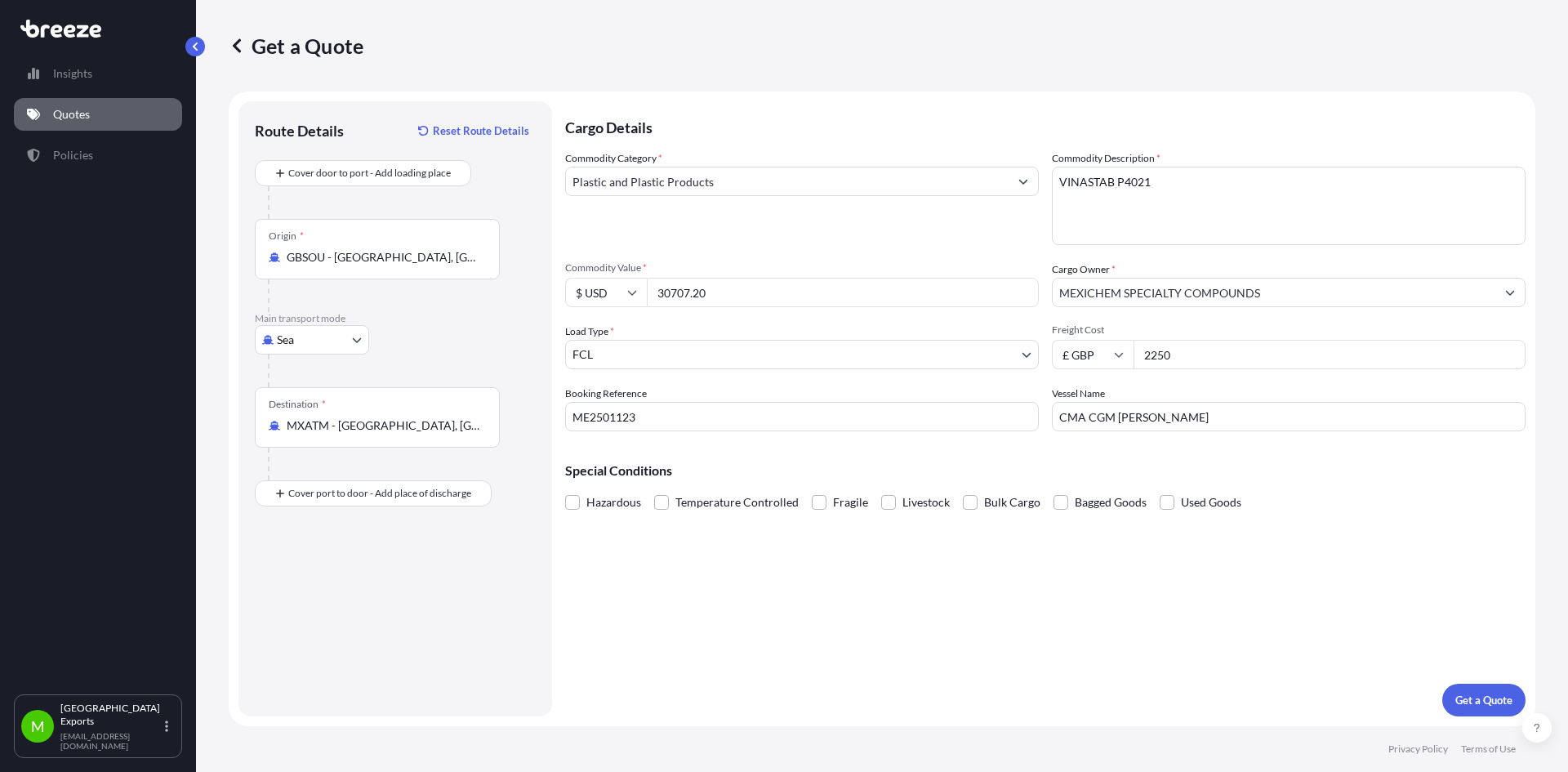
click at [1300, 614] on div "Cargo Details Commodity Category * Plastic and Plastic Products Commodity Descr…" at bounding box center [1045, 409] width 960 height 615
click at [1496, 705] on p "Get a Quote" at bounding box center [1484, 700] width 57 height 16
click at [1454, 690] on button "Get a Quote" at bounding box center [1484, 701] width 83 height 33
click at [1467, 691] on button "Get a Quote" at bounding box center [1484, 701] width 83 height 33
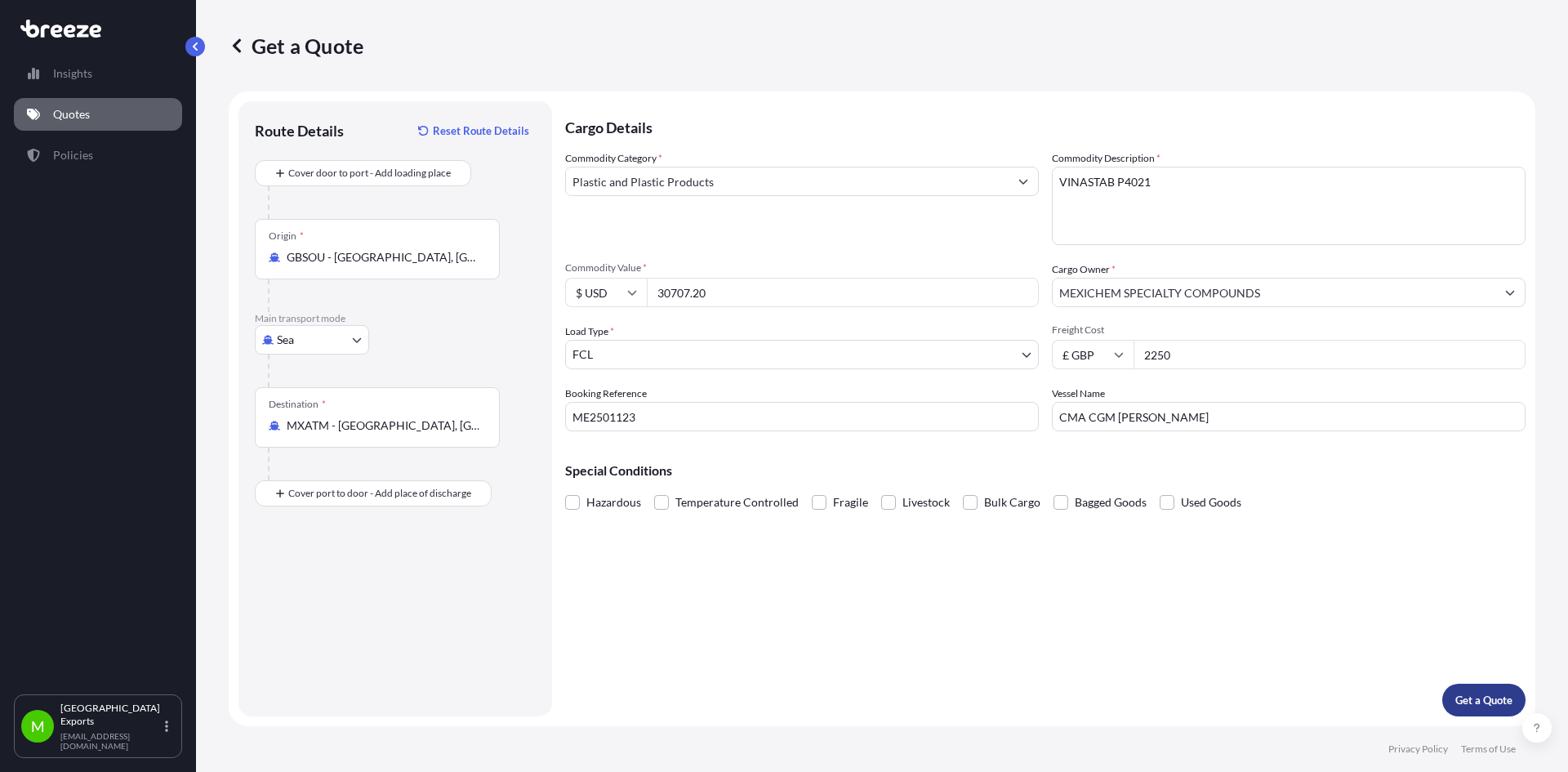
click at [1466, 689] on button "Get a Quote" at bounding box center [1484, 701] width 83 height 33
click at [1467, 689] on button "Get a Quote" at bounding box center [1484, 701] width 83 height 33
click at [1460, 688] on button "Get a Quote" at bounding box center [1484, 701] width 83 height 33
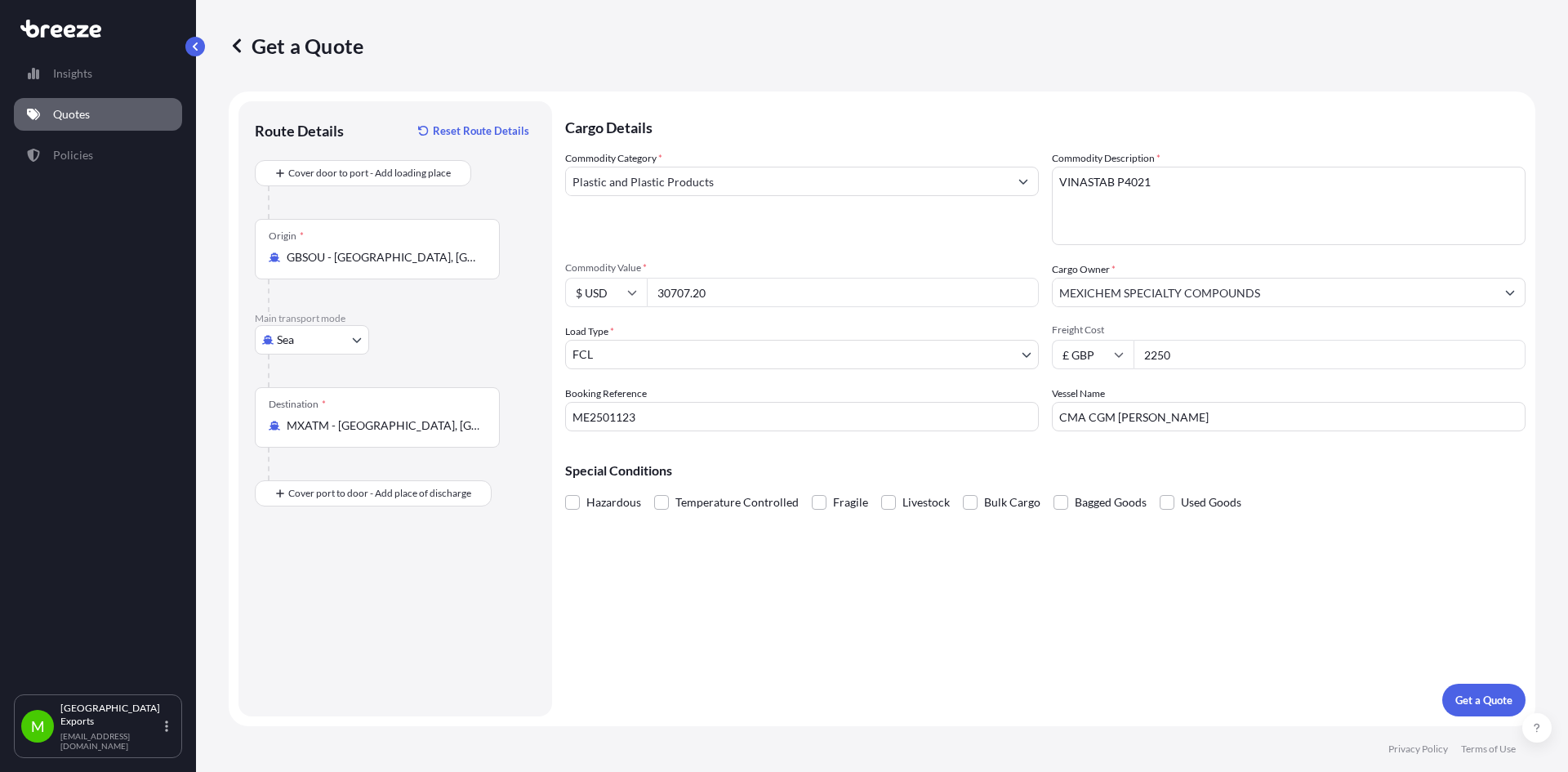
click at [1088, 584] on div "Cargo Details Commodity Category * Plastic and Plastic Products Commodity Descr…" at bounding box center [1045, 409] width 960 height 615
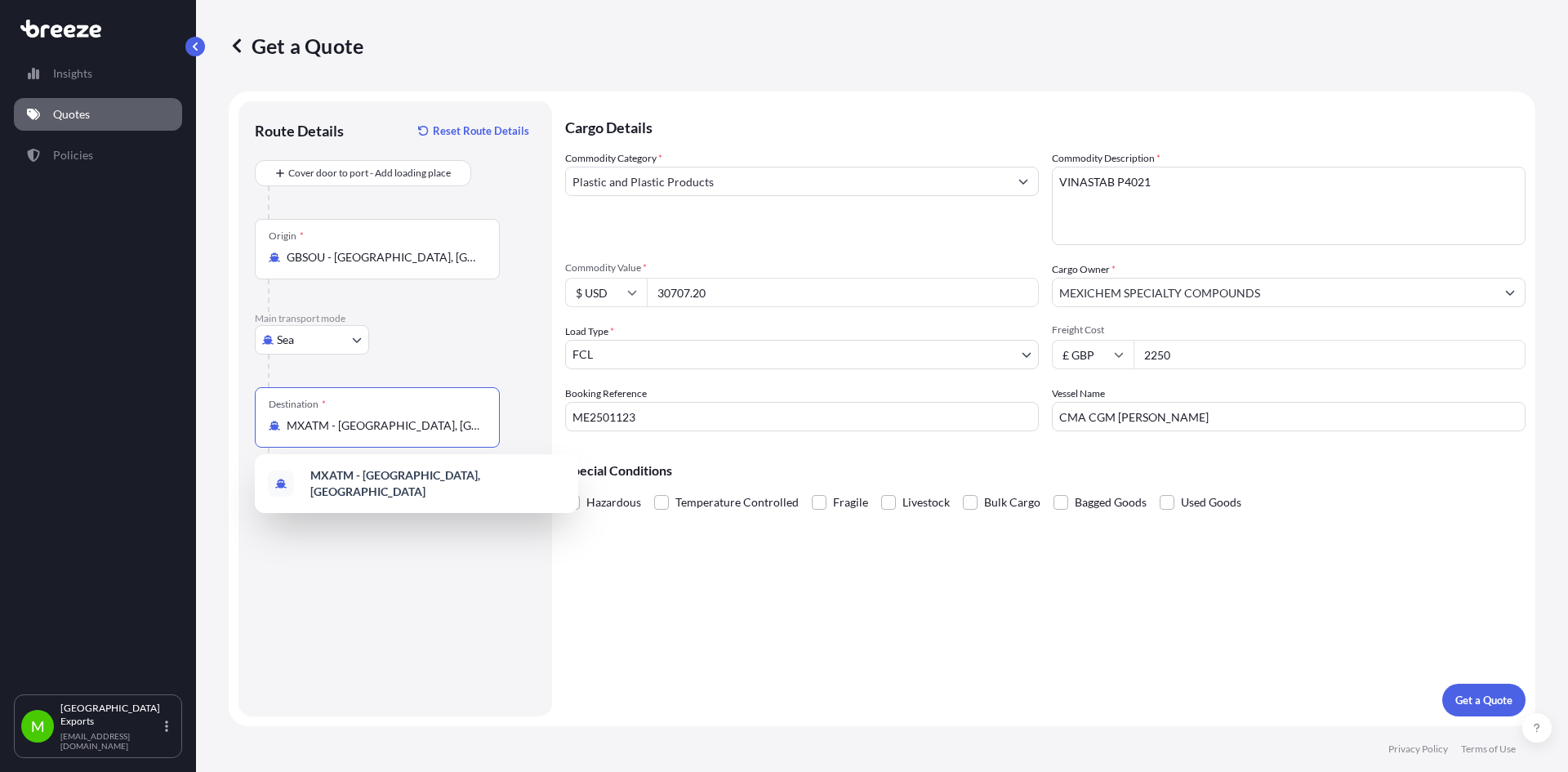
drag, startPoint x: 464, startPoint y: 421, endPoint x: 158, endPoint y: 419, distance: 306.0
click at [158, 419] on div "Insights Quotes Policies M Manchester Exports [EMAIL_ADDRESS][DOMAIN_NAME] Get …" at bounding box center [784, 386] width 1568 height 772
type input "MXATM - [GEOGRAPHIC_DATA], [GEOGRAPHIC_DATA]"
click at [489, 609] on div "Route Details Reset Route Details Cover door to port - Add loading place Place …" at bounding box center [395, 409] width 281 height 583
drag, startPoint x: 444, startPoint y: 428, endPoint x: 230, endPoint y: 423, distance: 214.1
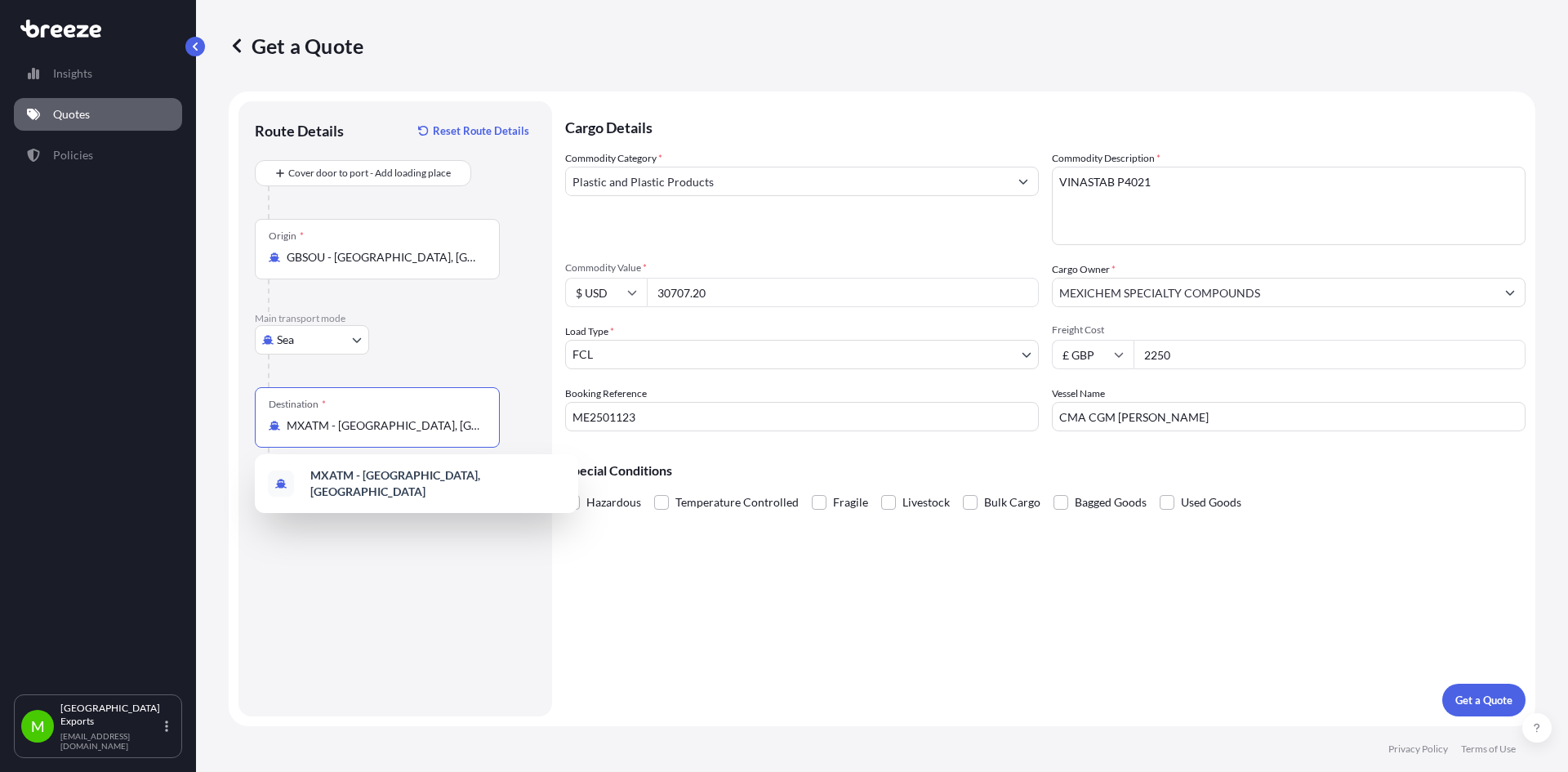
click at [230, 423] on form "Route Details Reset Route Details Cover door to port - Add loading place Place …" at bounding box center [882, 409] width 1307 height 635
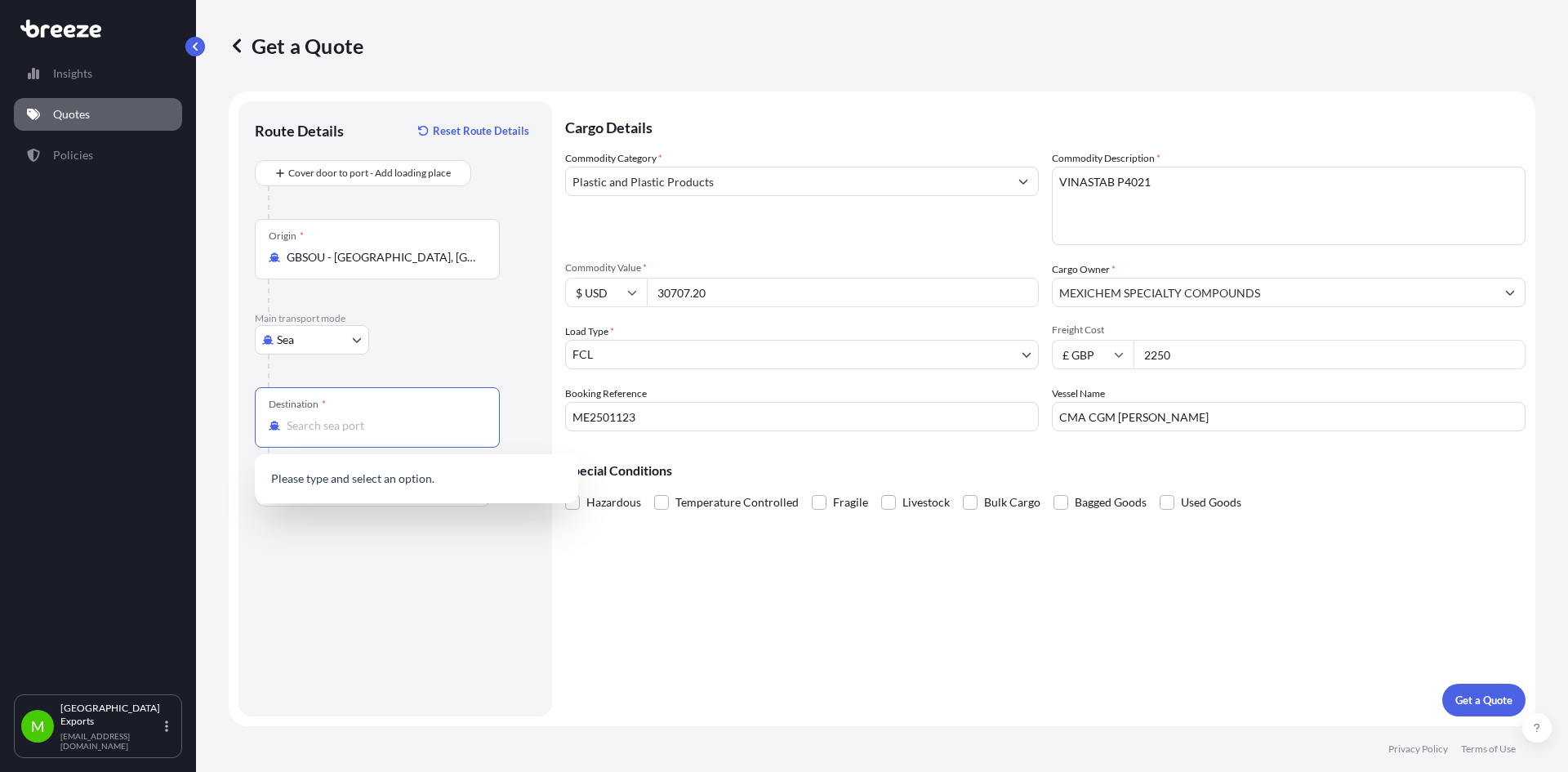
type input "MXATM - [GEOGRAPHIC_DATA], [GEOGRAPHIC_DATA]"
click at [699, 657] on div "Cargo Details Commodity Category * Plastic and Plastic Products Commodity Descr…" at bounding box center [1045, 409] width 960 height 615
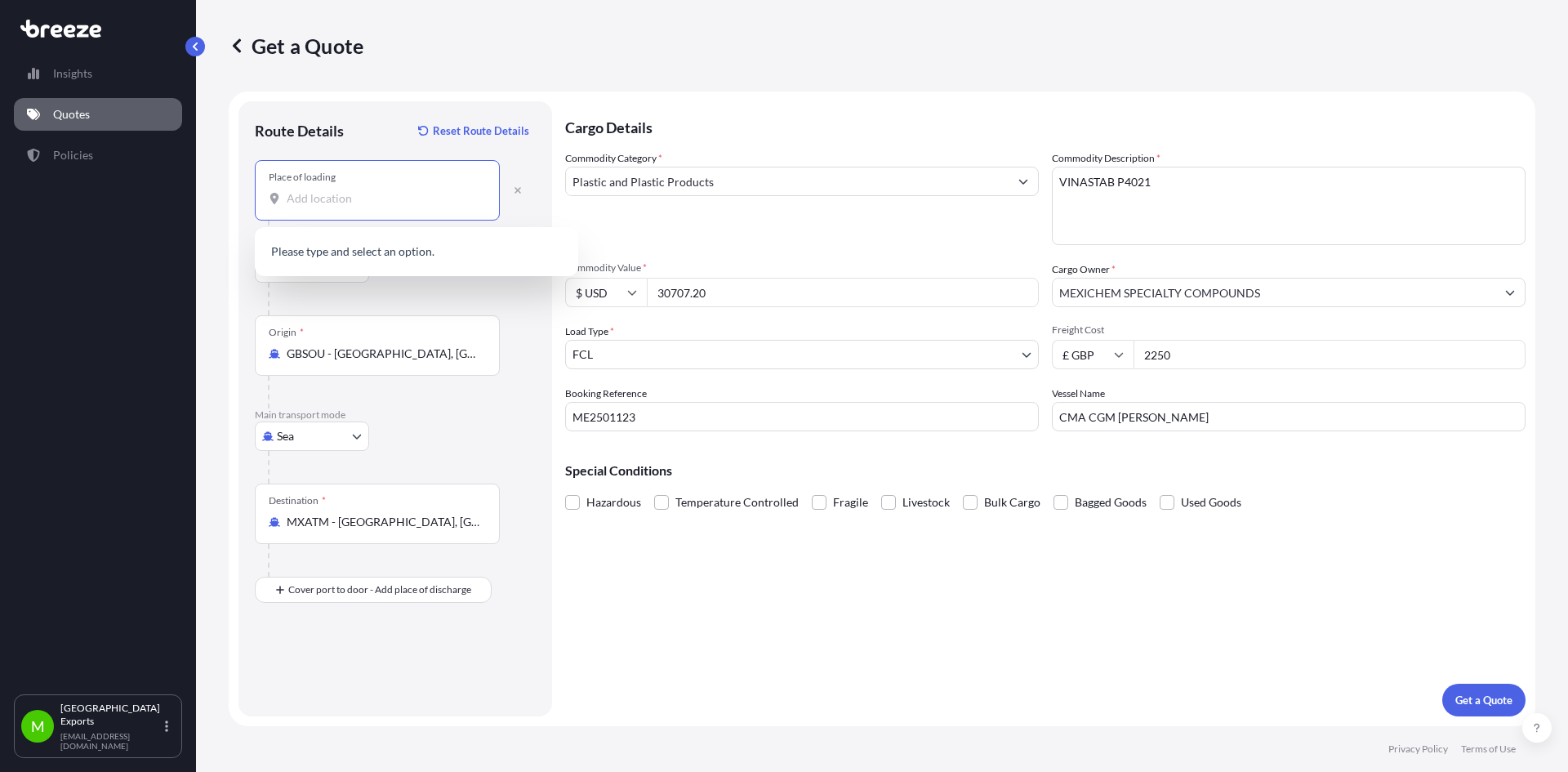
click at [312, 193] on input "Place of loading" at bounding box center [383, 198] width 193 height 16
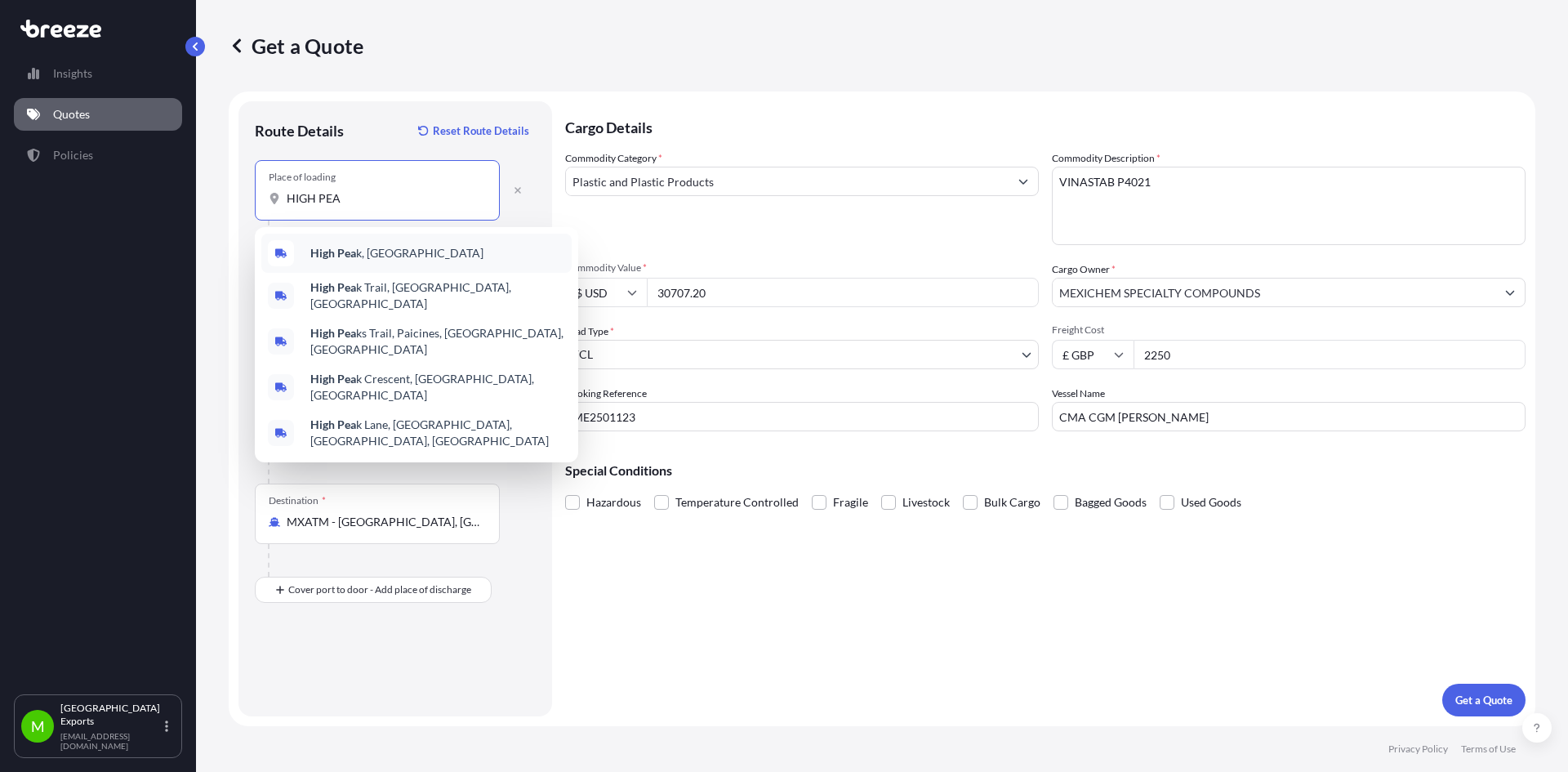
click at [347, 250] on b "High Pea" at bounding box center [333, 253] width 46 height 14
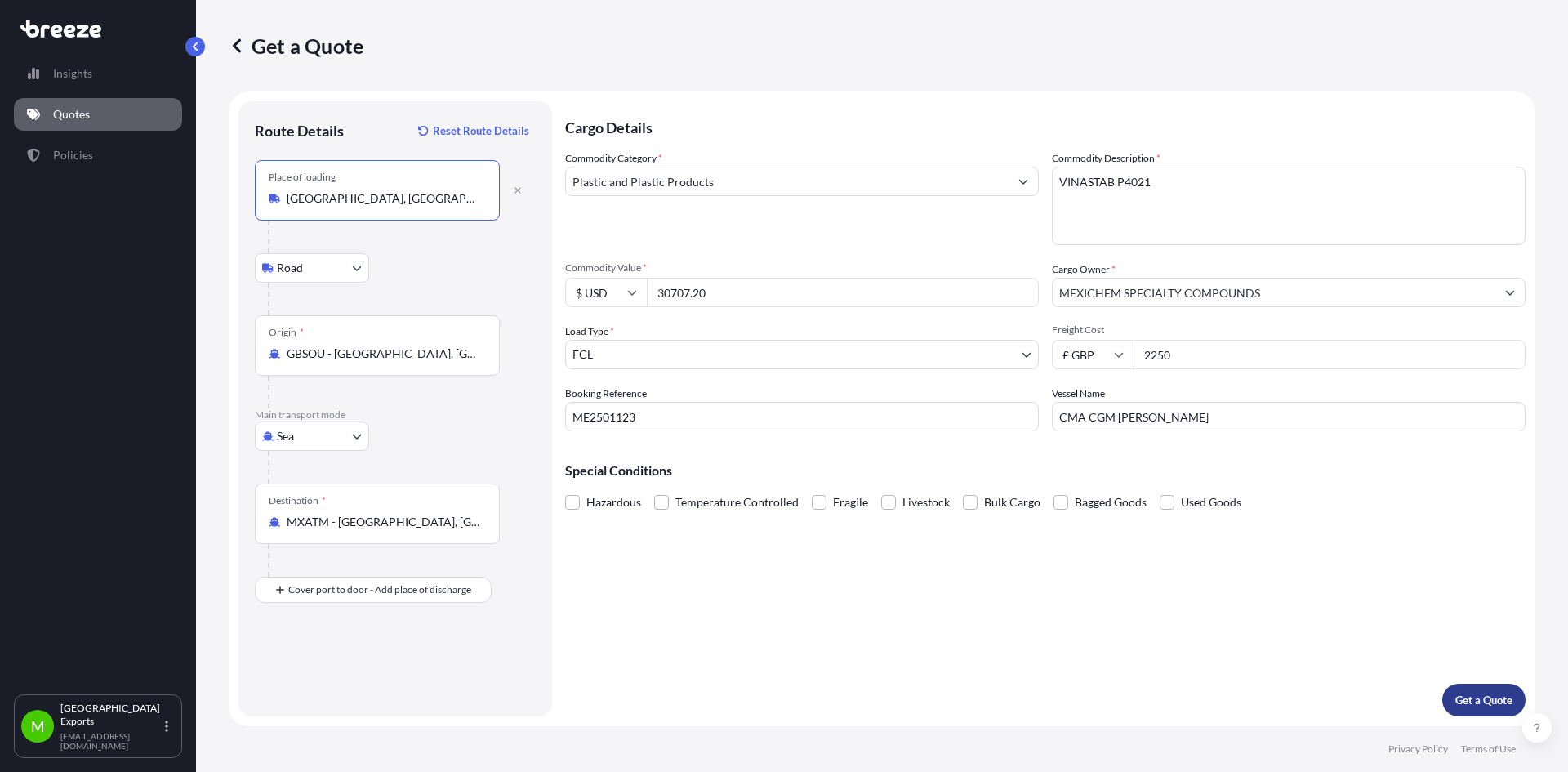
type input "[GEOGRAPHIC_DATA], [GEOGRAPHIC_DATA]"
click at [1486, 699] on p "Get a Quote" at bounding box center [1484, 700] width 57 height 16
click at [747, 363] on body "Insights Quotes Policies M Manchester Exports [EMAIL_ADDRESS][DOMAIN_NAME] Get …" at bounding box center [784, 386] width 1568 height 772
click at [1489, 705] on p "Get a Quote" at bounding box center [1484, 700] width 57 height 16
click at [1059, 596] on div "Cargo Details Commodity Category * Plastic and Plastic Products Commodity Descr…" at bounding box center [1045, 409] width 960 height 615
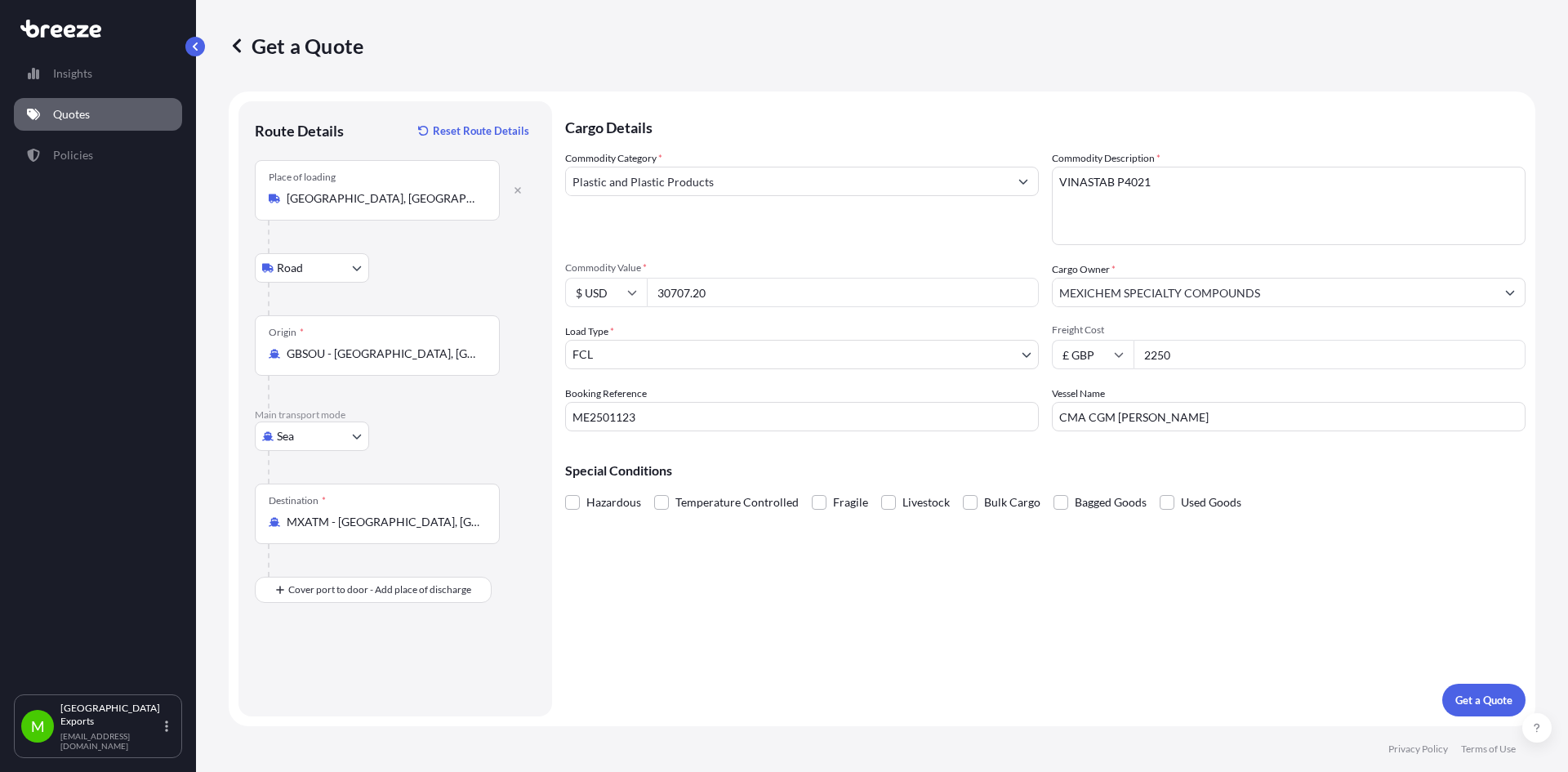
click at [848, 561] on div "Cargo Details Commodity Category * Plastic and Plastic Products Commodity Descr…" at bounding box center [1045, 409] width 960 height 615
click at [1499, 704] on p "Get a Quote" at bounding box center [1484, 700] width 57 height 16
click at [108, 615] on div "Insights Quotes Policies" at bounding box center [98, 368] width 169 height 652
click at [329, 717] on form "Route Details Reset Route Details Place of loading [GEOGRAPHIC_DATA], [GEOGRAPH…" at bounding box center [882, 409] width 1307 height 635
click at [886, 290] on input "30707.20" at bounding box center [843, 293] width 392 height 29
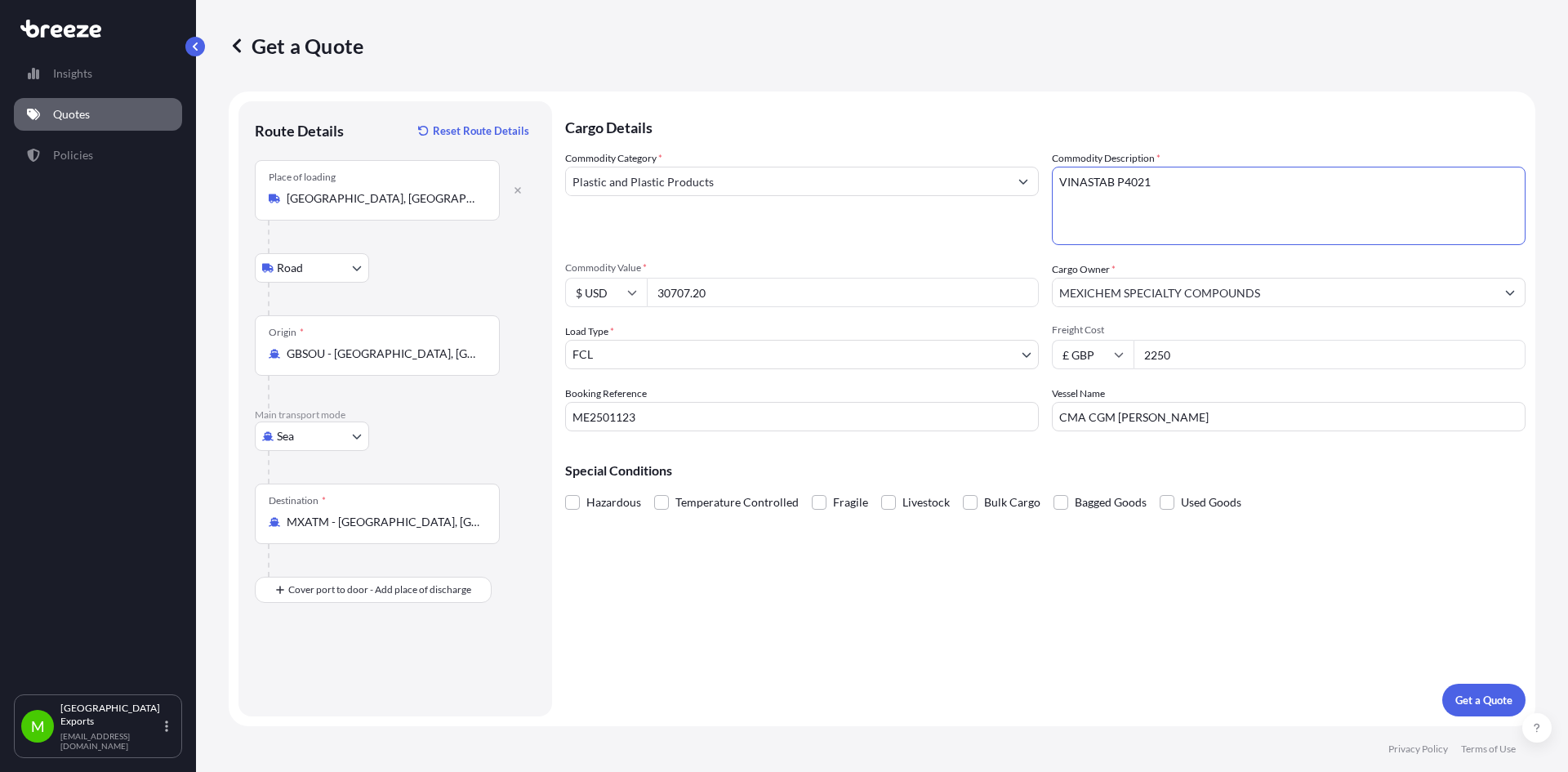
click at [1199, 193] on textarea "VINASTAB P4021" at bounding box center [1288, 206] width 474 height 78
type textarea "VINASTAB"
click at [1279, 561] on div "Cargo Details Commodity Category * Plastic and Plastic Products Commodity Descr…" at bounding box center [1045, 409] width 960 height 615
click at [1473, 700] on p "Get a Quote" at bounding box center [1484, 700] width 57 height 16
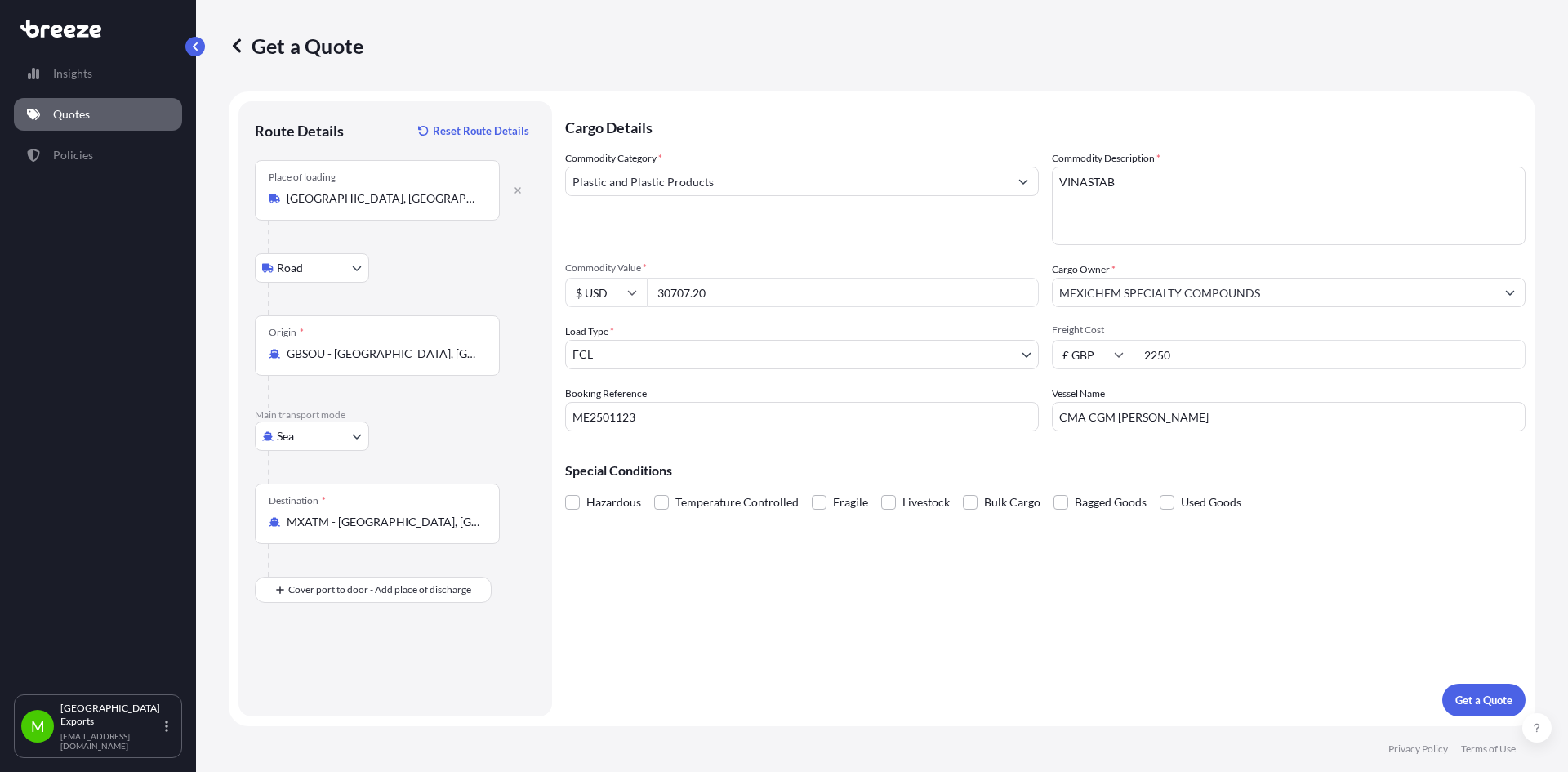
click at [892, 596] on div "Cargo Details Commodity Category * Plastic and Plastic Products Commodity Descr…" at bounding box center [1045, 409] width 960 height 615
click at [613, 193] on input "Plastic and Plastic Products" at bounding box center [787, 182] width 443 height 29
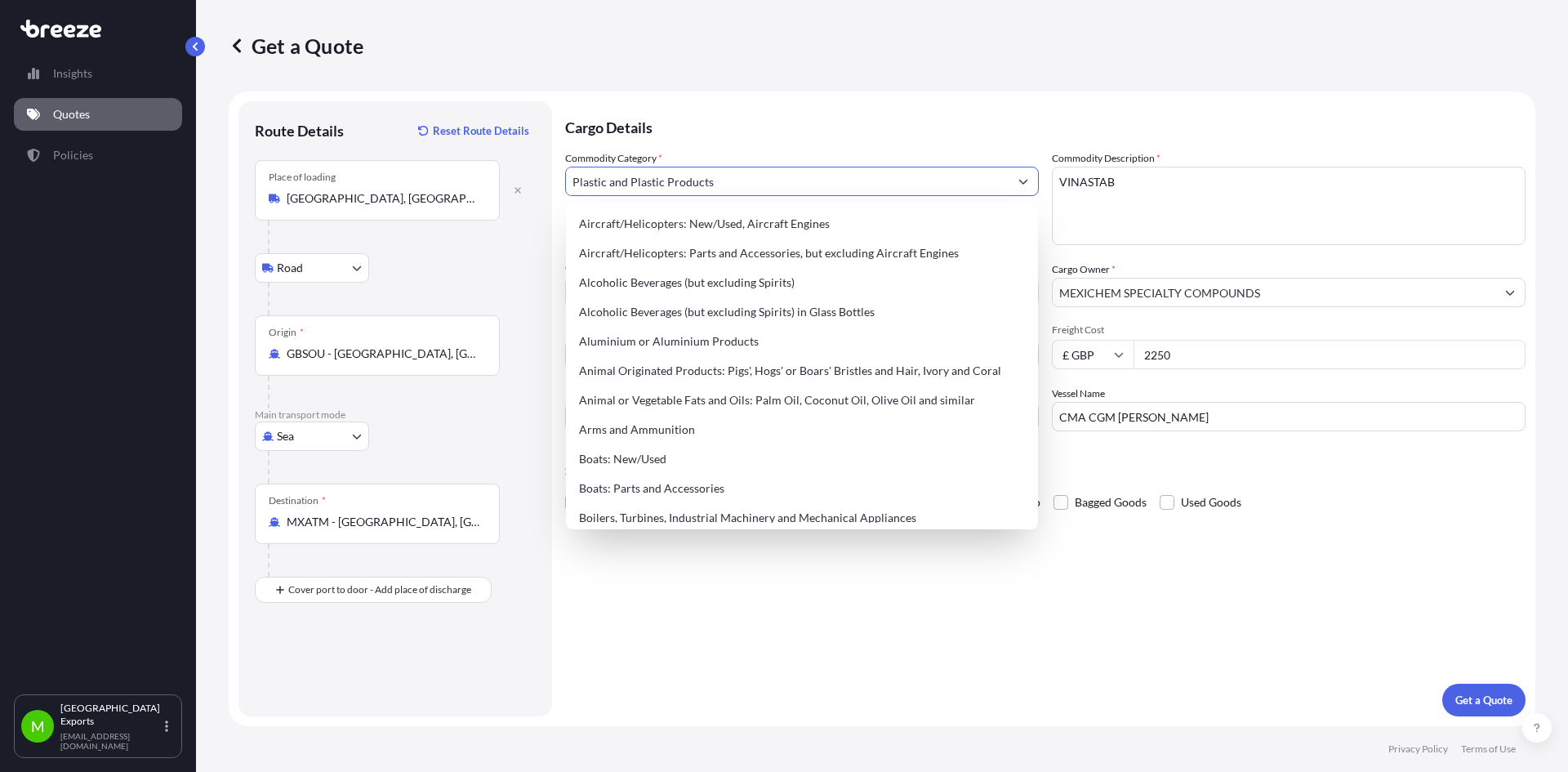
click at [613, 193] on input "Plastic and Plastic Products" at bounding box center [787, 182] width 443 height 29
click at [614, 186] on input "Plastic and Plastic Products" at bounding box center [787, 182] width 443 height 29
click at [814, 137] on p "Cargo Details" at bounding box center [1045, 126] width 960 height 49
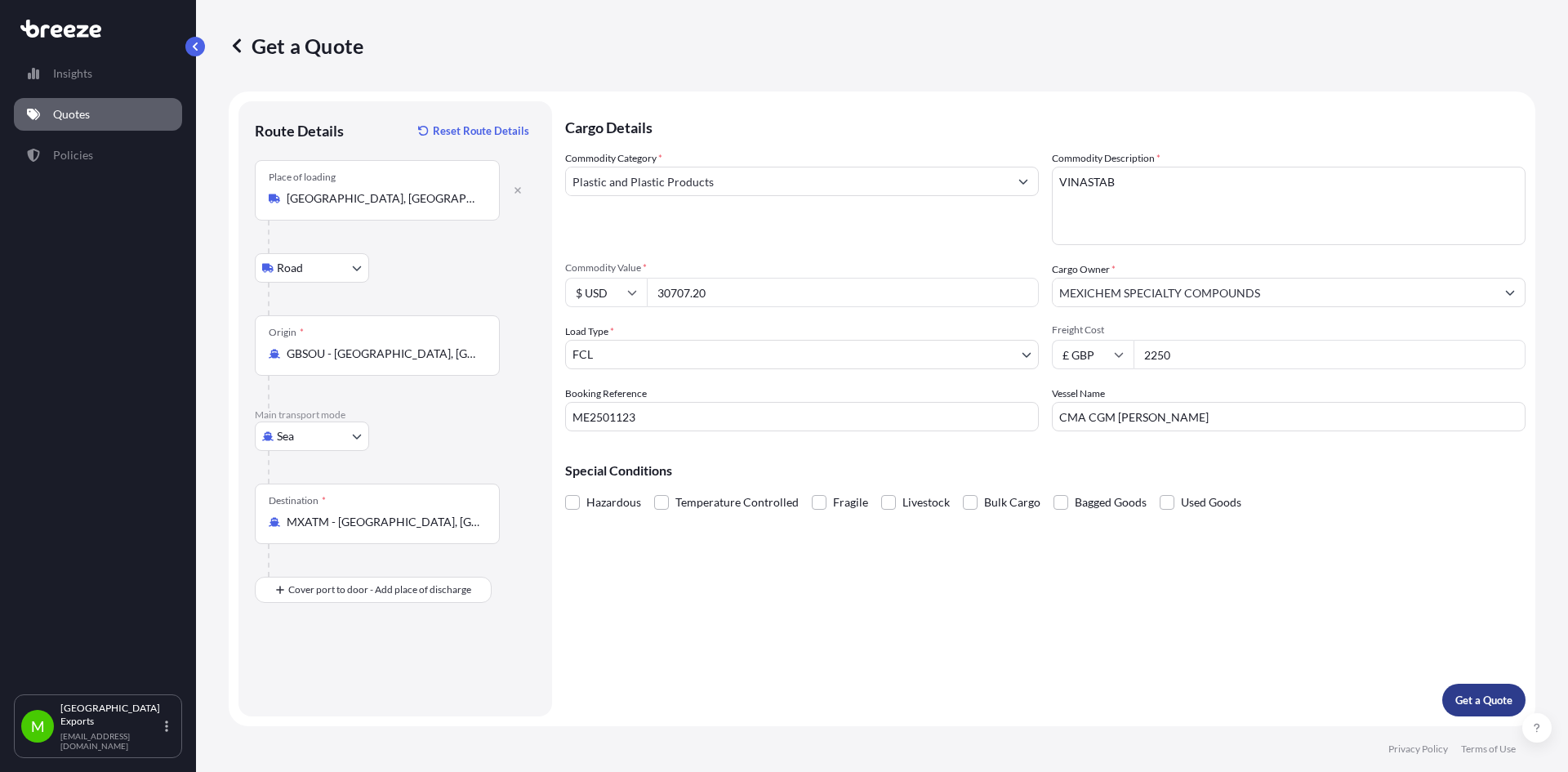
click at [1452, 694] on button "Get a Quote" at bounding box center [1484, 701] width 83 height 33
drag, startPoint x: 817, startPoint y: 707, endPoint x: 784, endPoint y: 640, distance: 74.7
click at [817, 707] on div "Cargo Details Commodity Category * Plastic and Plastic Products Commodity Descr…" at bounding box center [1045, 409] width 960 height 615
click at [694, 396] on div "Booking Reference ME2501123" at bounding box center [802, 408] width 474 height 46
click at [695, 408] on input "ME2501123" at bounding box center [802, 417] width 474 height 29
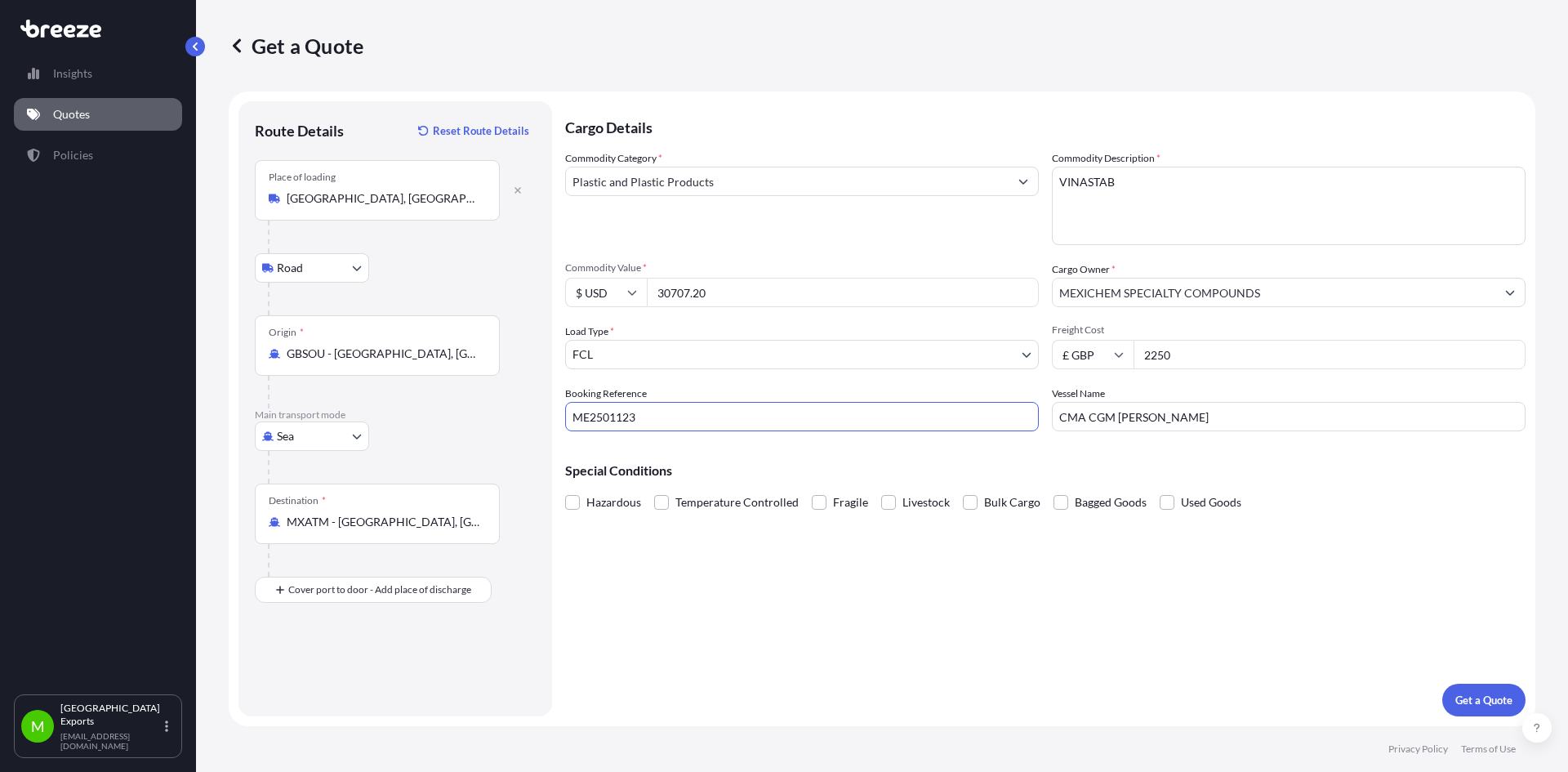
click at [975, 641] on div "Cargo Details Commodity Category * Plastic and Plastic Products Commodity Descr…" at bounding box center [1045, 409] width 960 height 615
click at [1485, 693] on p "Get a Quote" at bounding box center [1484, 700] width 57 height 16
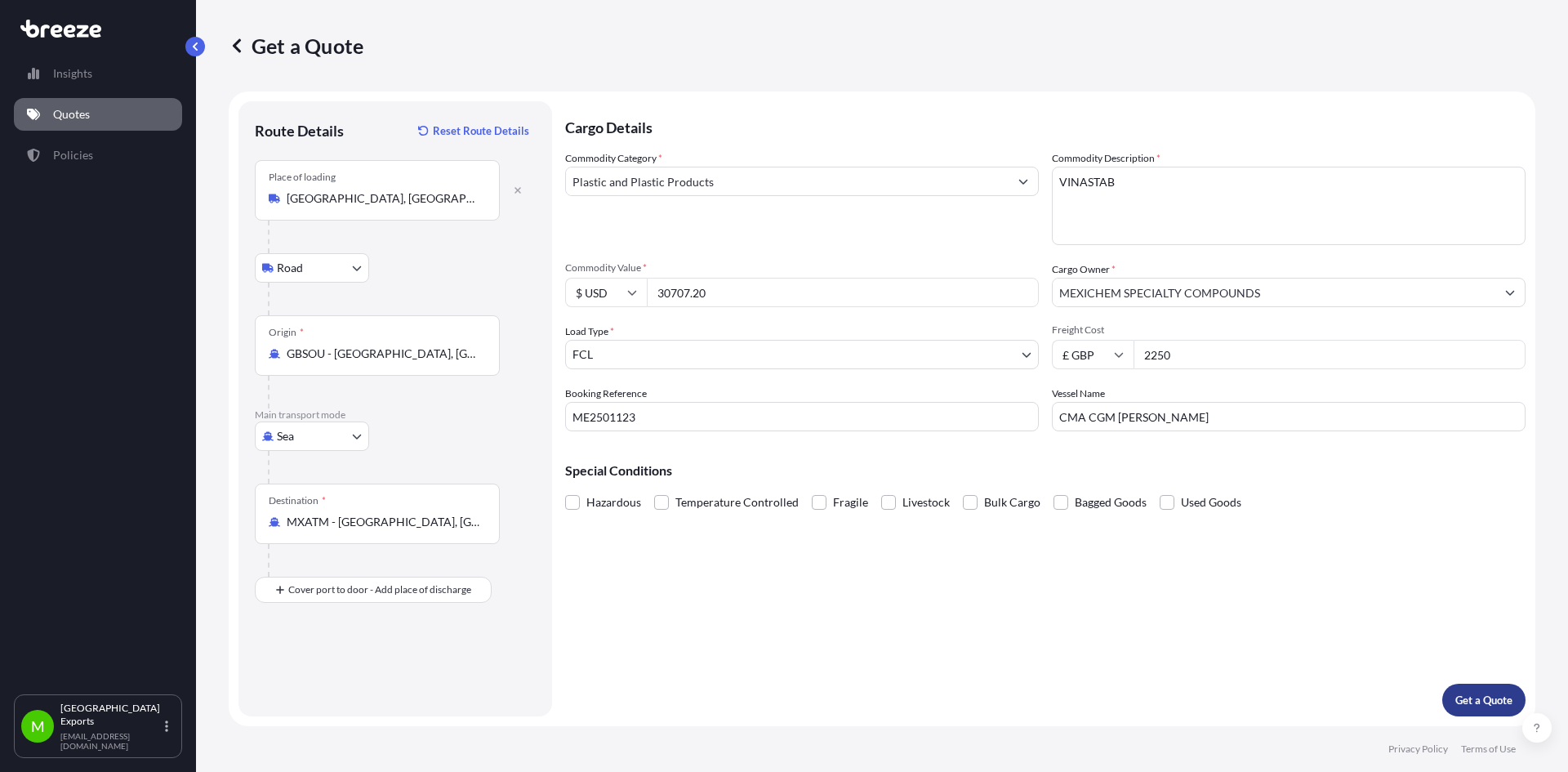
click at [1485, 693] on p "Get a Quote" at bounding box center [1484, 700] width 57 height 16
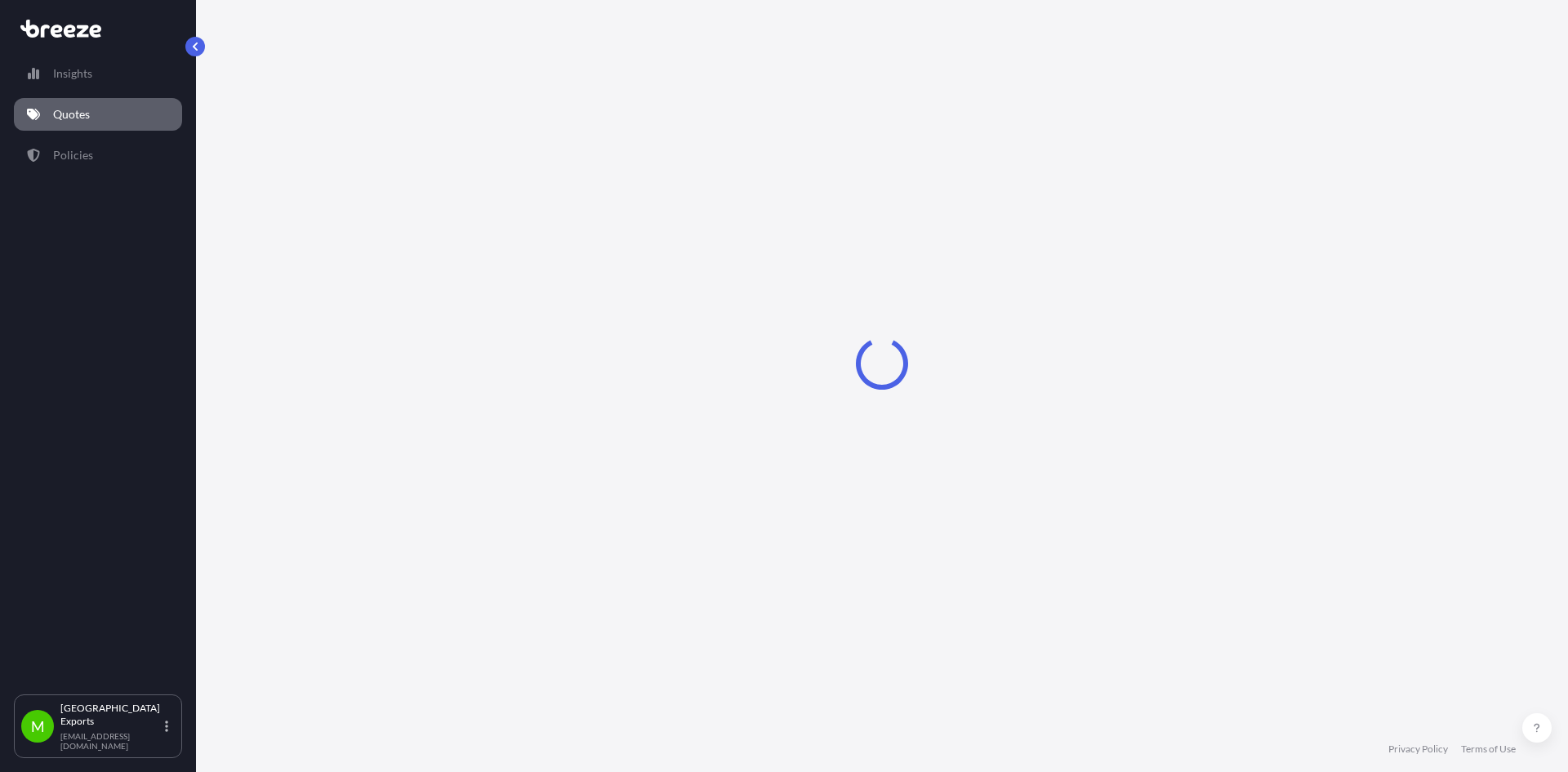
select select "Sea"
select select "1"
